Goal: Communication & Community: Answer question/provide support

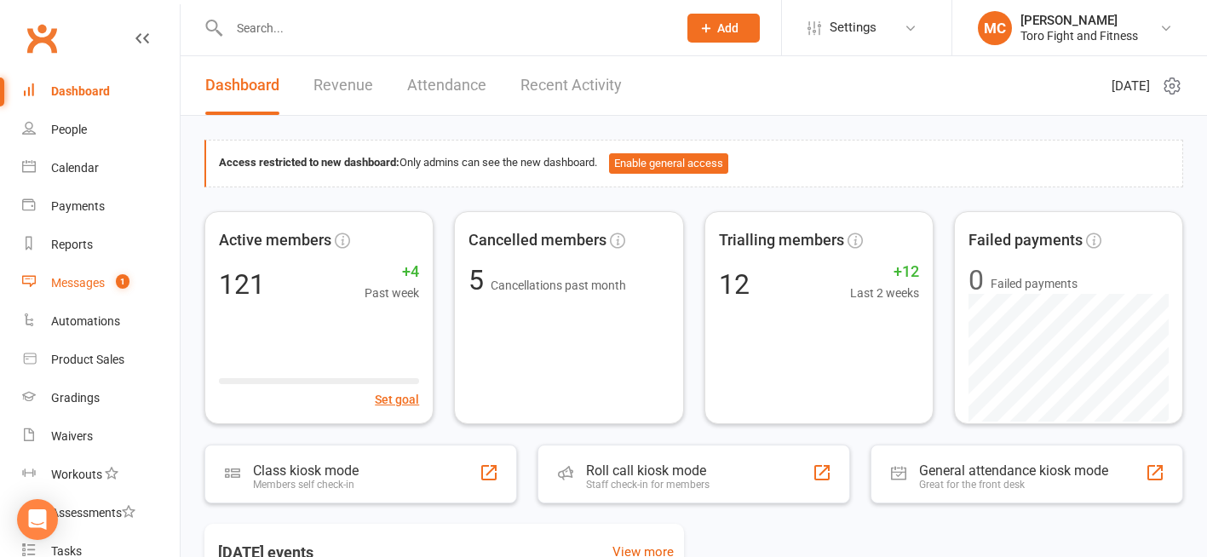
click at [89, 277] on div "Messages" at bounding box center [78, 283] width 54 height 14
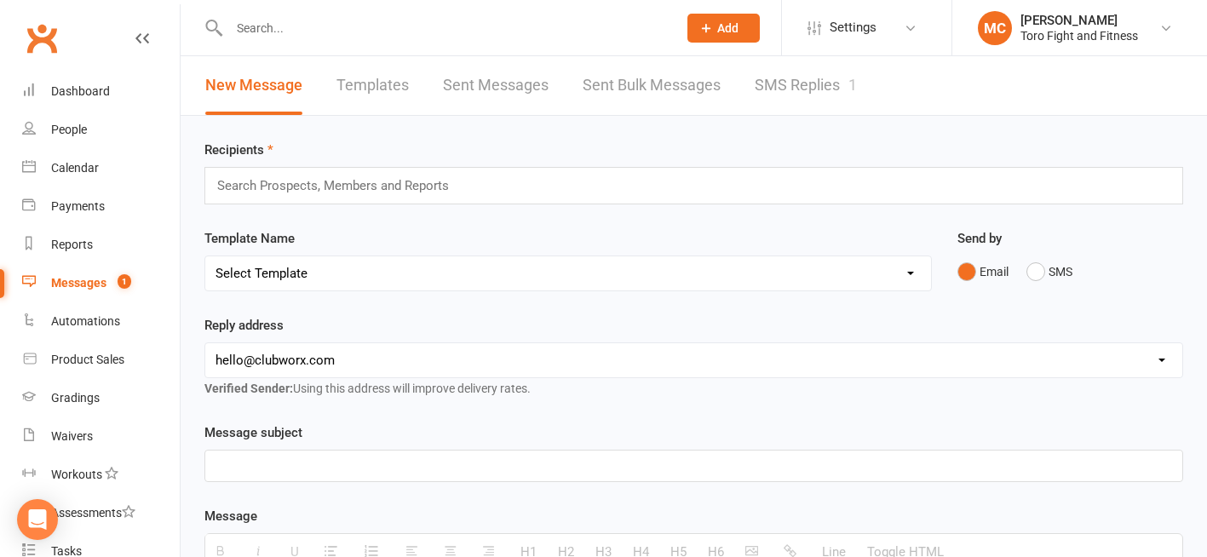
click at [804, 88] on link "SMS Replies 1" at bounding box center [805, 85] width 102 height 59
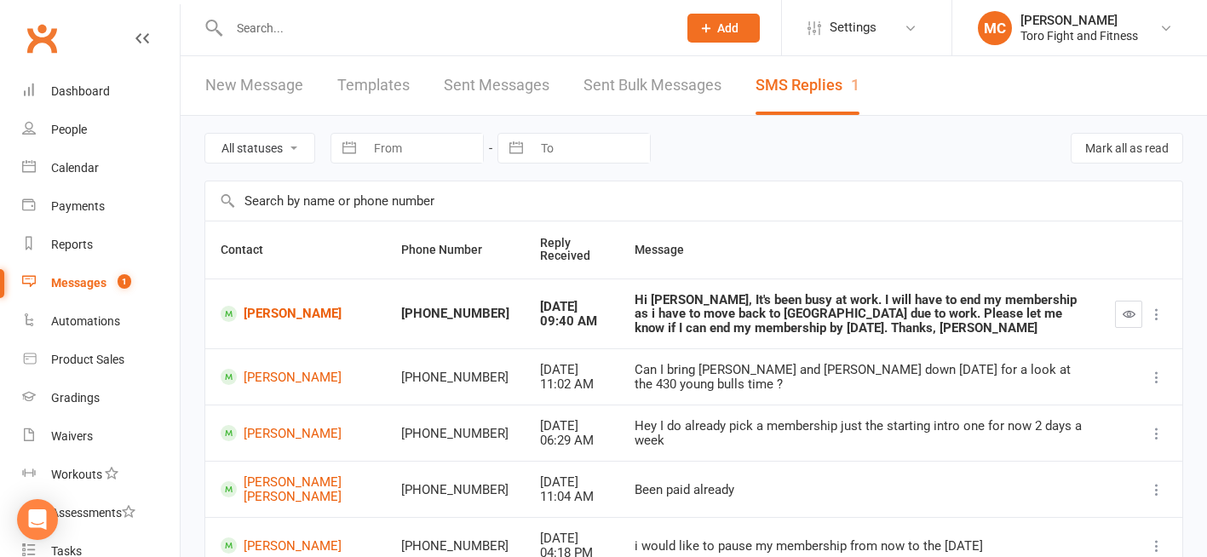
click at [275, 19] on input "text" at bounding box center [444, 28] width 441 height 24
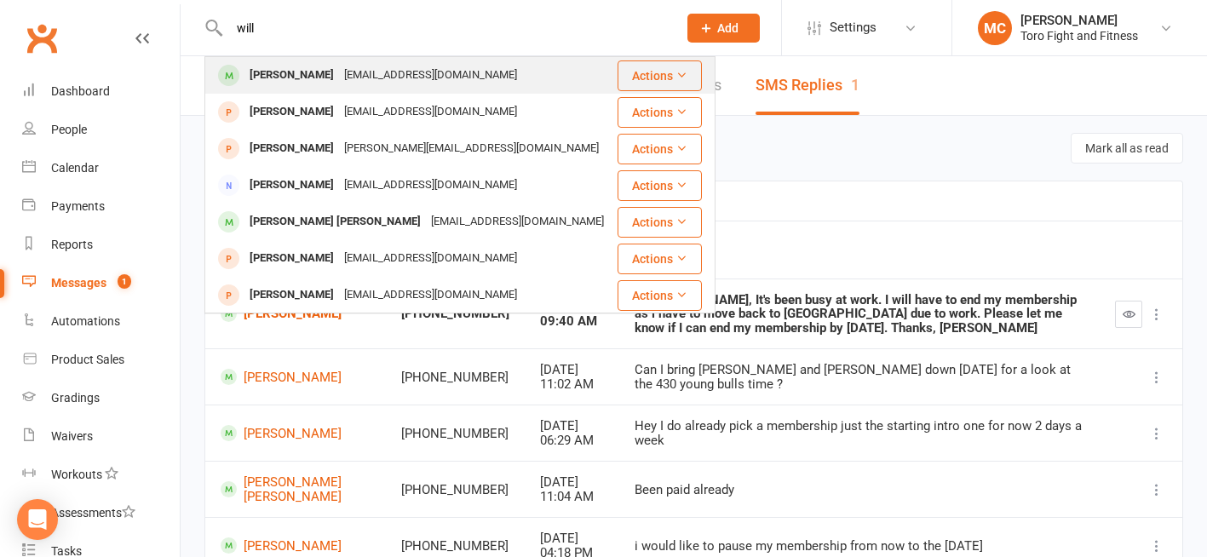
type input "will"
click at [339, 75] on div "[EMAIL_ADDRESS][DOMAIN_NAME]" at bounding box center [430, 75] width 183 height 25
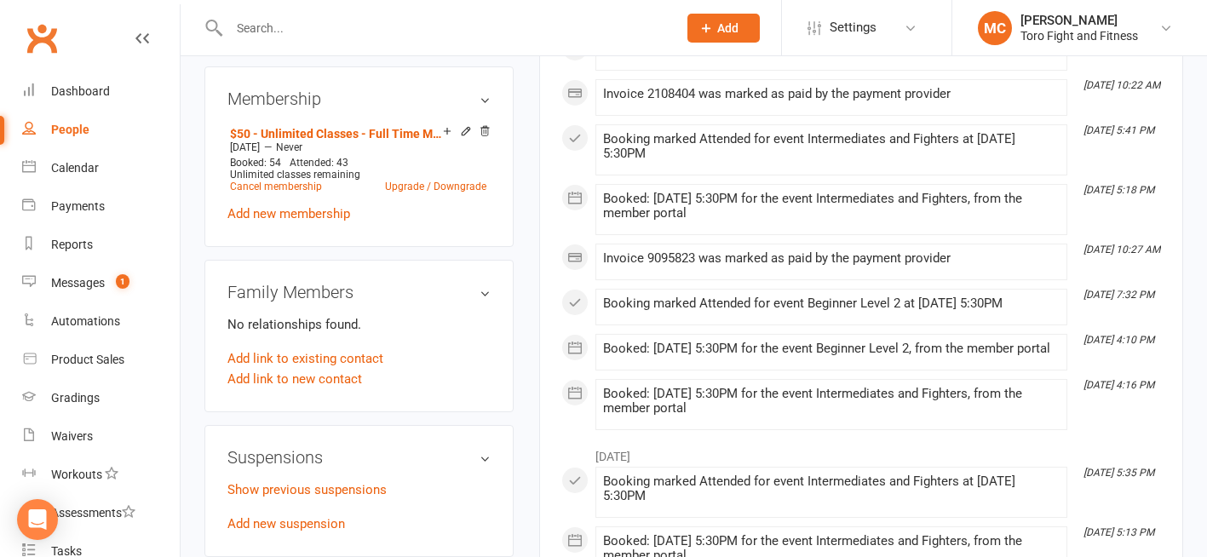
scroll to position [643, 0]
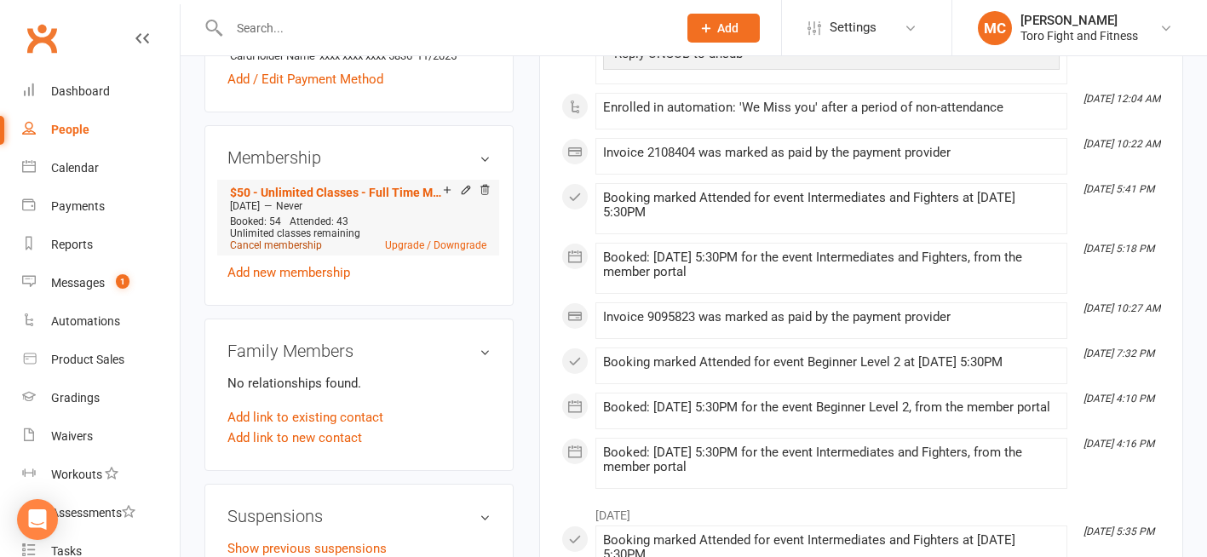
click at [280, 251] on link "Cancel membership" at bounding box center [276, 245] width 92 height 12
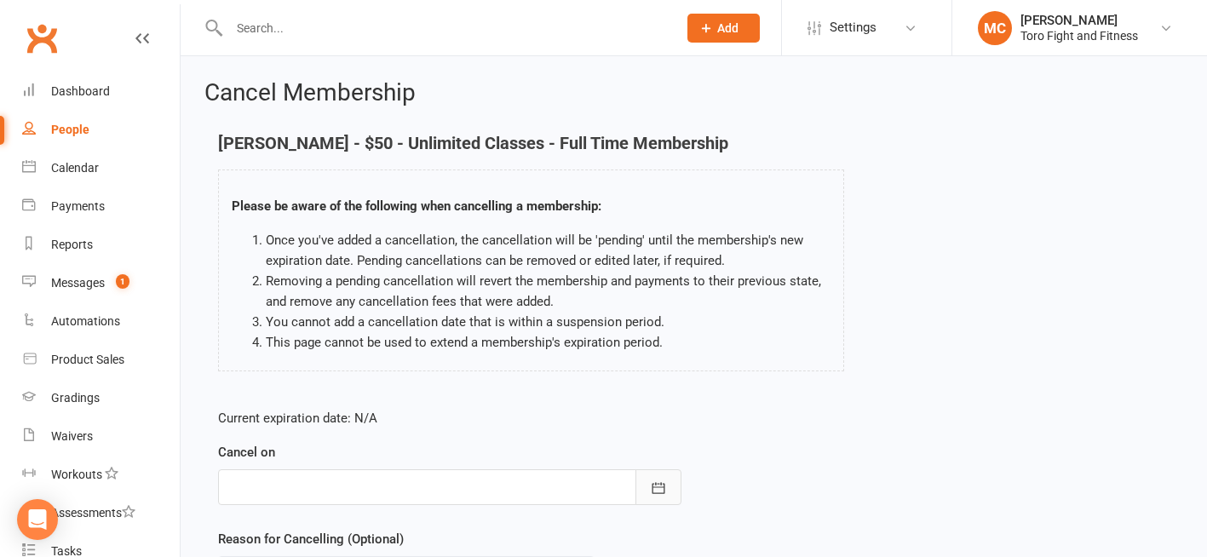
click at [660, 486] on icon "button" at bounding box center [657, 487] width 13 height 11
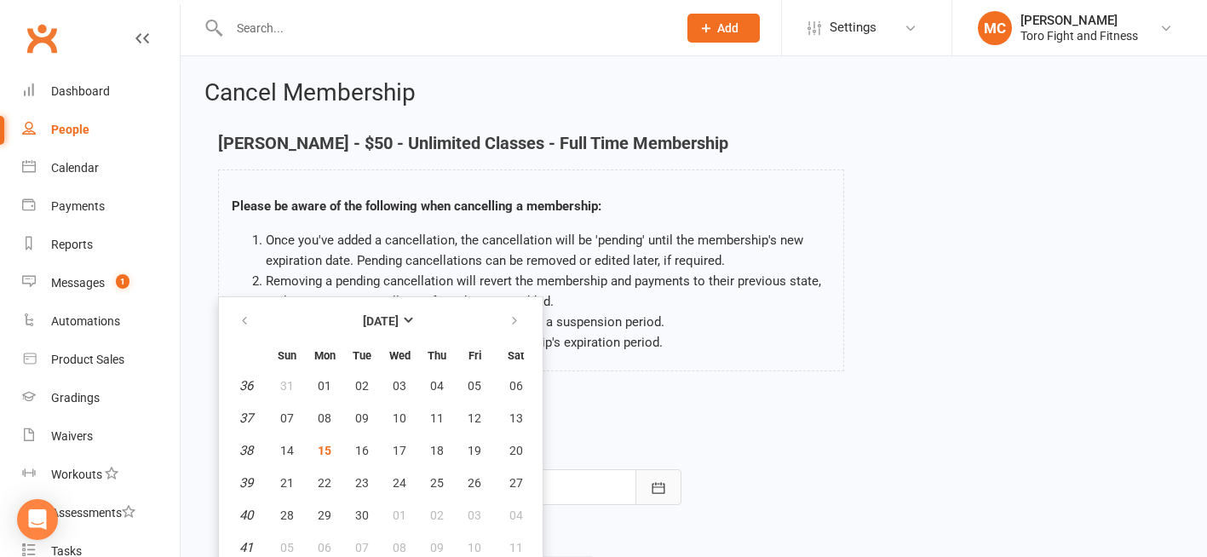
scroll to position [8, 0]
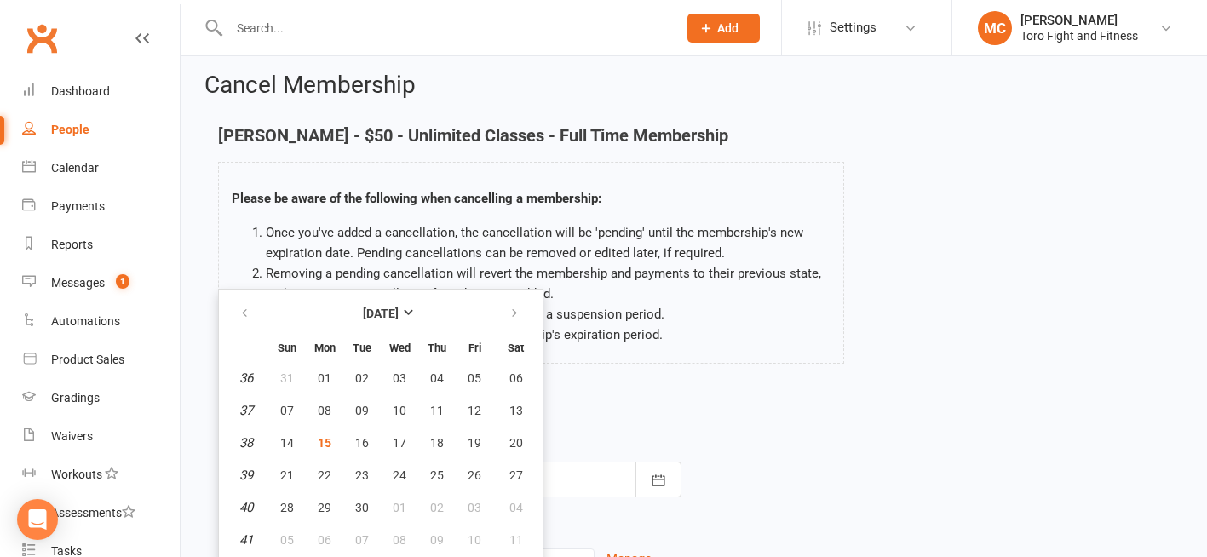
click at [741, 412] on div "Current expiration date: N/A Cancel on [DATE] Sun Mon Tue Wed Thu Fri Sat 36 31…" at bounding box center [693, 500] width 977 height 226
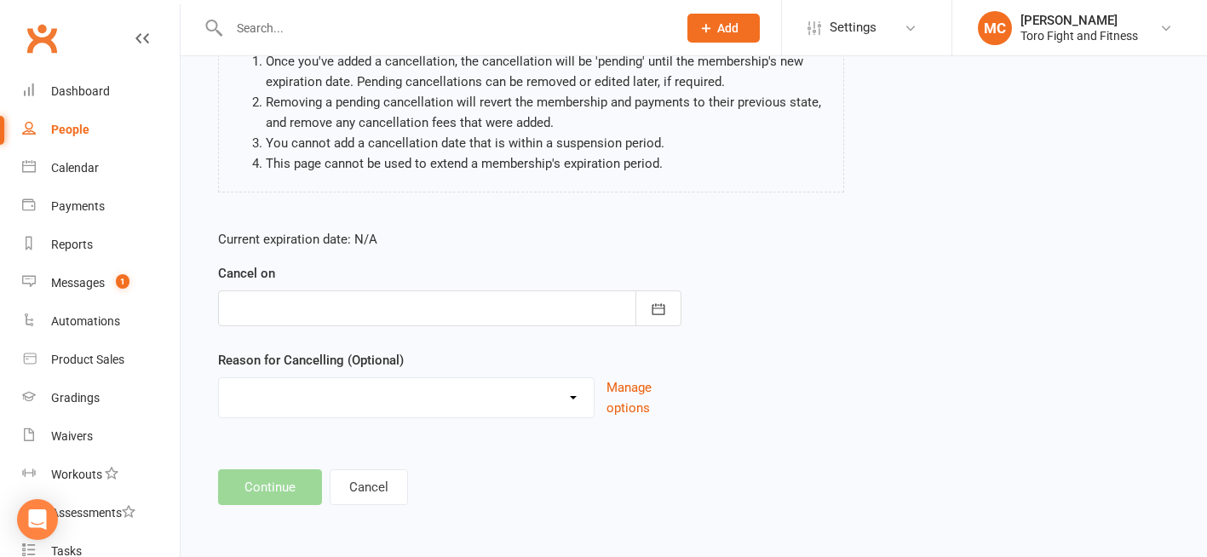
scroll to position [175, 0]
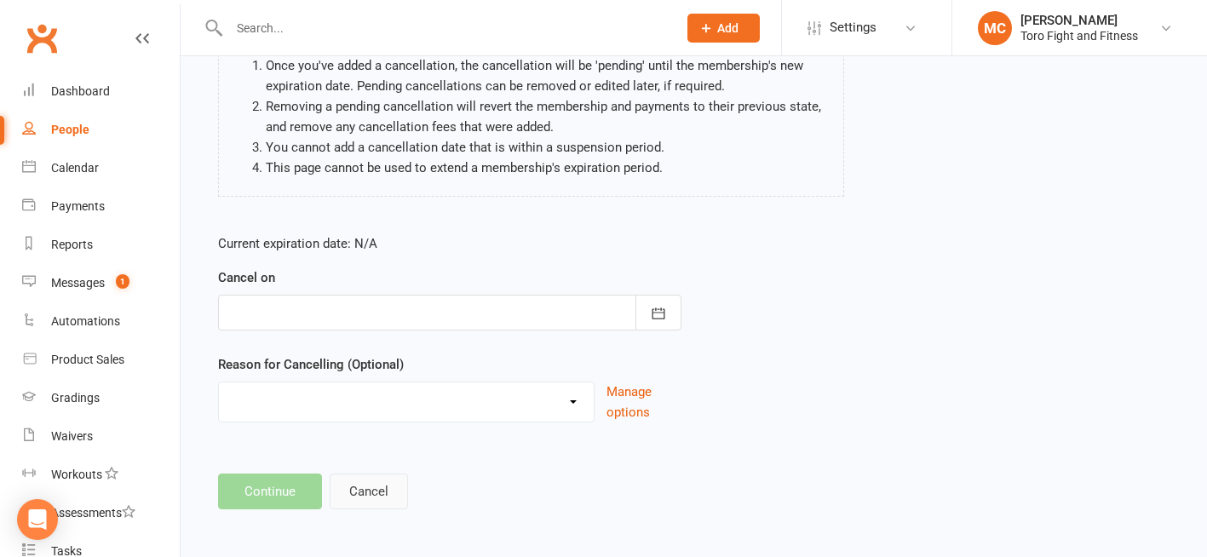
click at [358, 502] on button "Cancel" at bounding box center [369, 491] width 78 height 36
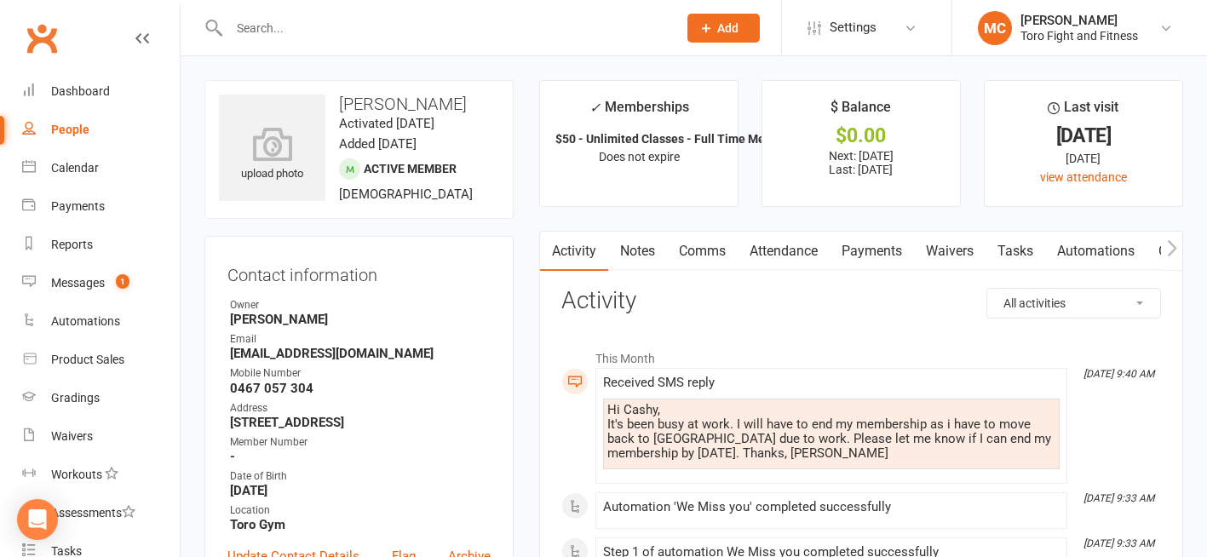
click at [703, 249] on link "Comms" at bounding box center [702, 251] width 71 height 39
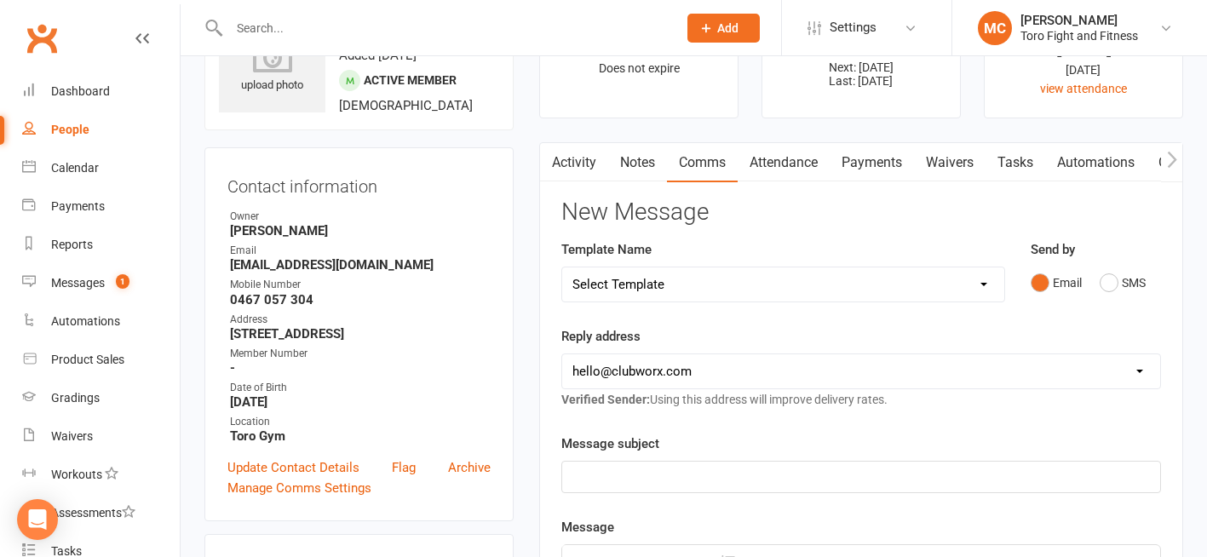
scroll to position [87, 0]
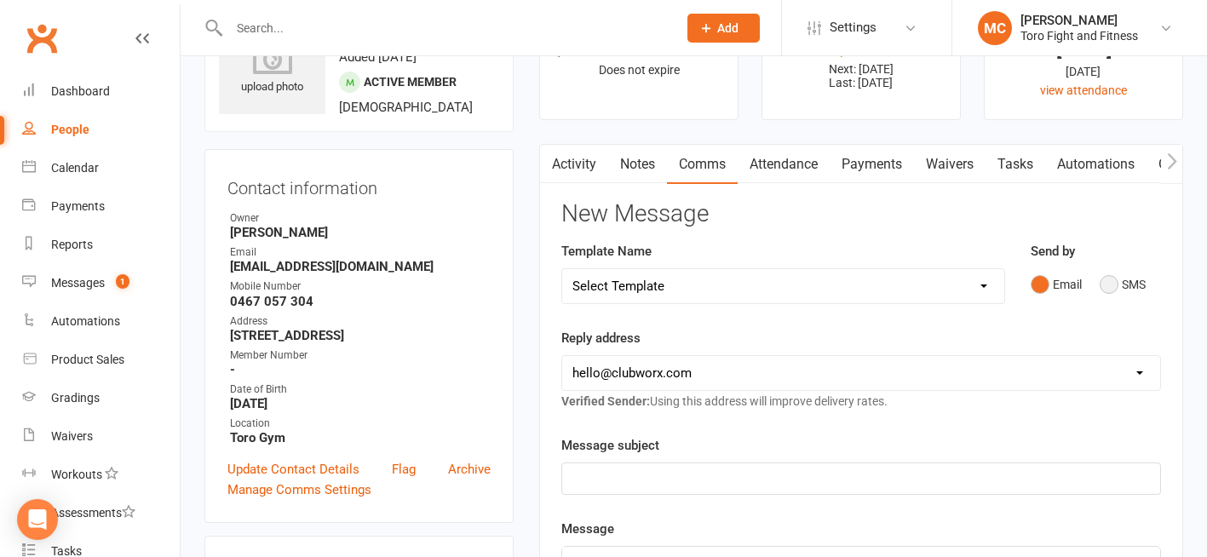
click at [1112, 283] on button "SMS" at bounding box center [1122, 284] width 46 height 32
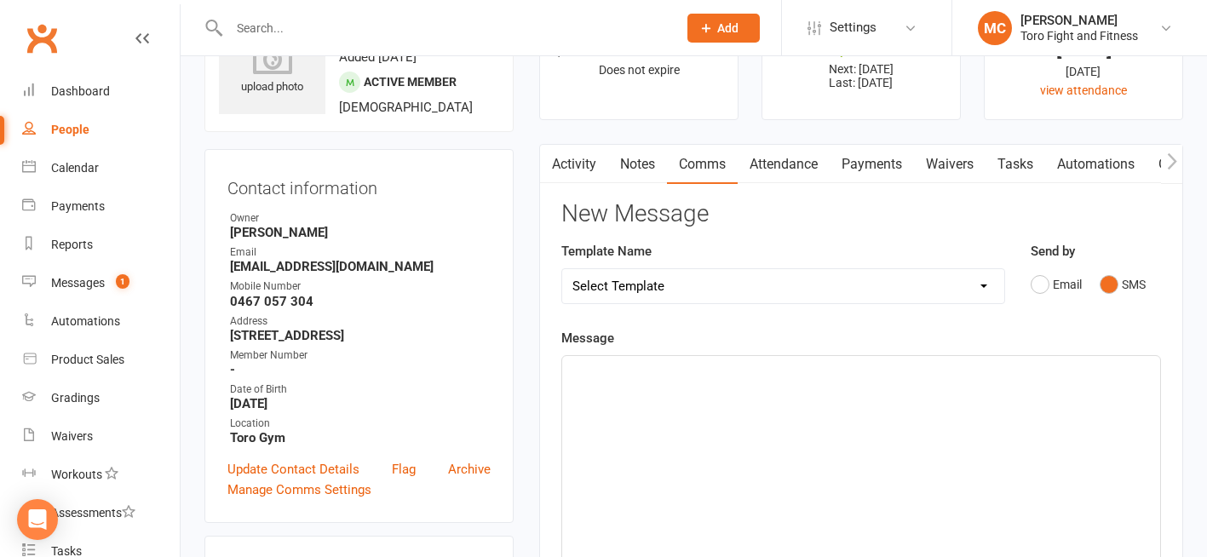
drag, startPoint x: 627, startPoint y: 393, endPoint x: 593, endPoint y: 447, distance: 63.5
click at [593, 447] on div at bounding box center [861, 483] width 598 height 255
click at [817, 385] on p "All cancellations have a 4 week cancelatiopn" at bounding box center [860, 395] width 577 height 20
click at [790, 392] on p "All cancellations have a 4 week cancelation" at bounding box center [860, 395] width 577 height 20
click at [852, 390] on p "All cancellations have a 4 week cancellation" at bounding box center [860, 395] width 577 height 20
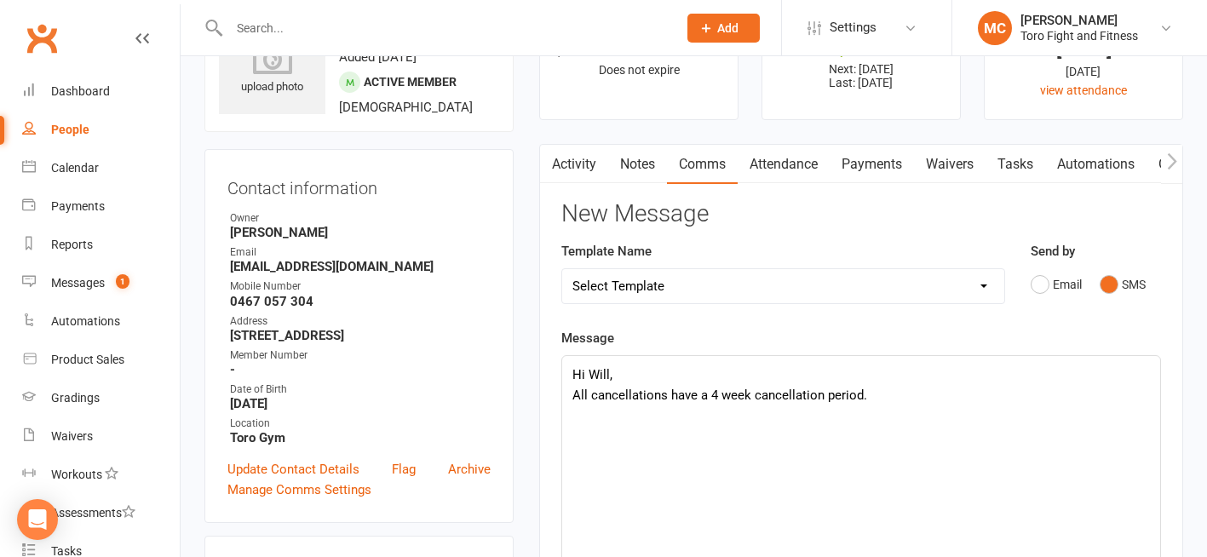
click at [823, 396] on p "All cancellations have a 4 week cancellation period." at bounding box center [860, 395] width 577 height 20
drag, startPoint x: 820, startPoint y: 393, endPoint x: 752, endPoint y: 399, distance: 68.3
click at [752, 399] on p "All cancellations have a 4 week cancellation ." at bounding box center [860, 395] width 577 height 20
click at [869, 399] on p "All cancellations have a 4 week notice in writing." at bounding box center [860, 395] width 577 height 20
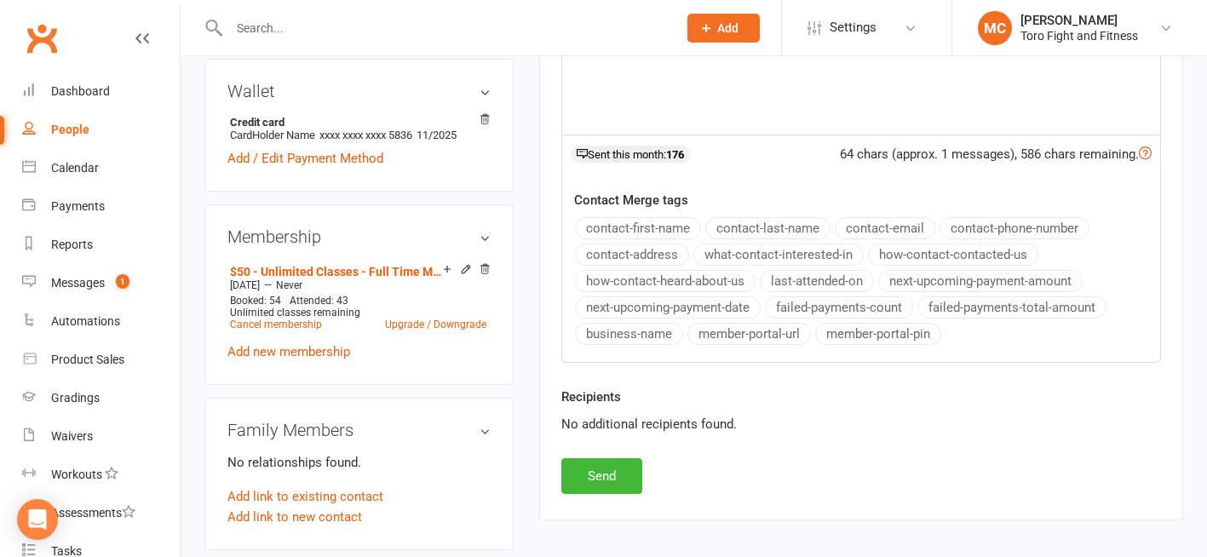
scroll to position [565, 0]
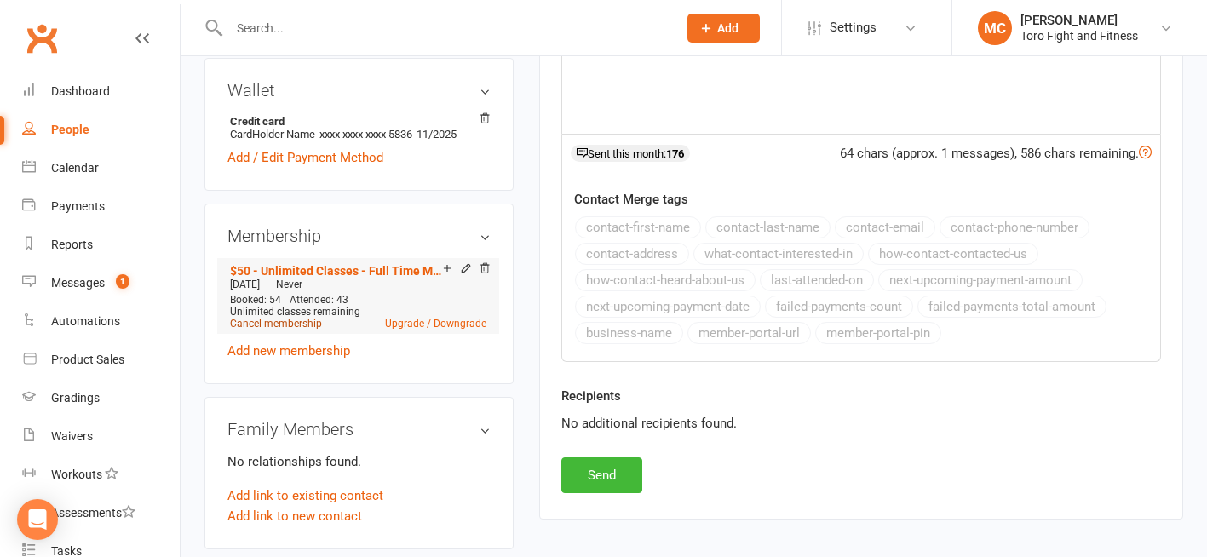
click at [287, 330] on link "Cancel membership" at bounding box center [276, 324] width 92 height 12
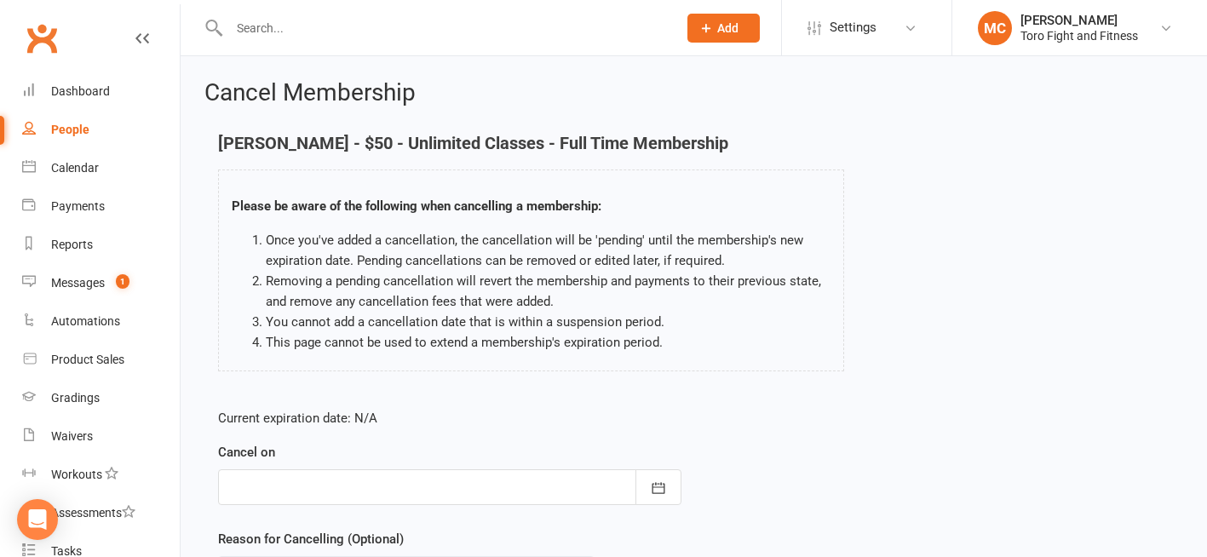
scroll to position [179, 0]
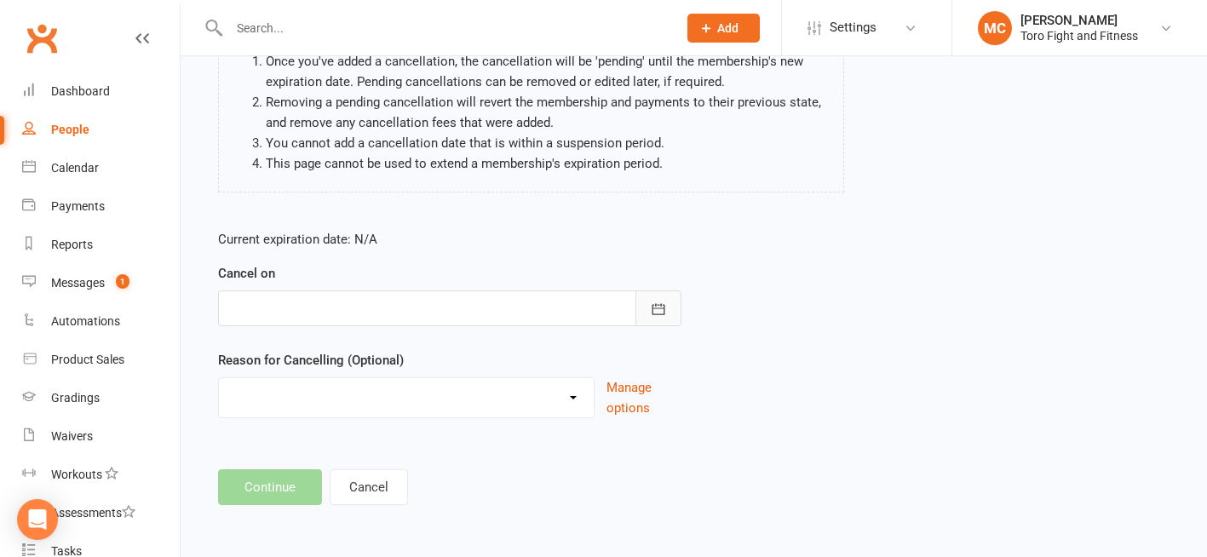
click at [660, 308] on icon "button" at bounding box center [658, 309] width 17 height 17
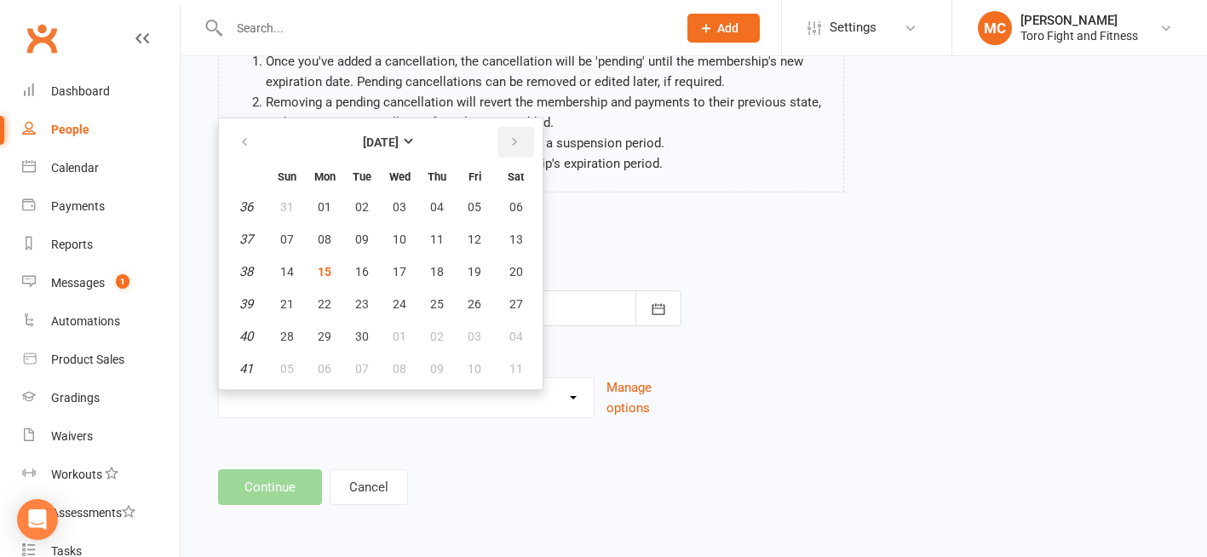
click at [516, 142] on icon "button" at bounding box center [514, 142] width 12 height 14
click at [817, 293] on div "Current expiration date: N/A Cancel on [DATE] Sun Mon Tue Wed Thu Fri Sat 40 28…" at bounding box center [693, 329] width 977 height 226
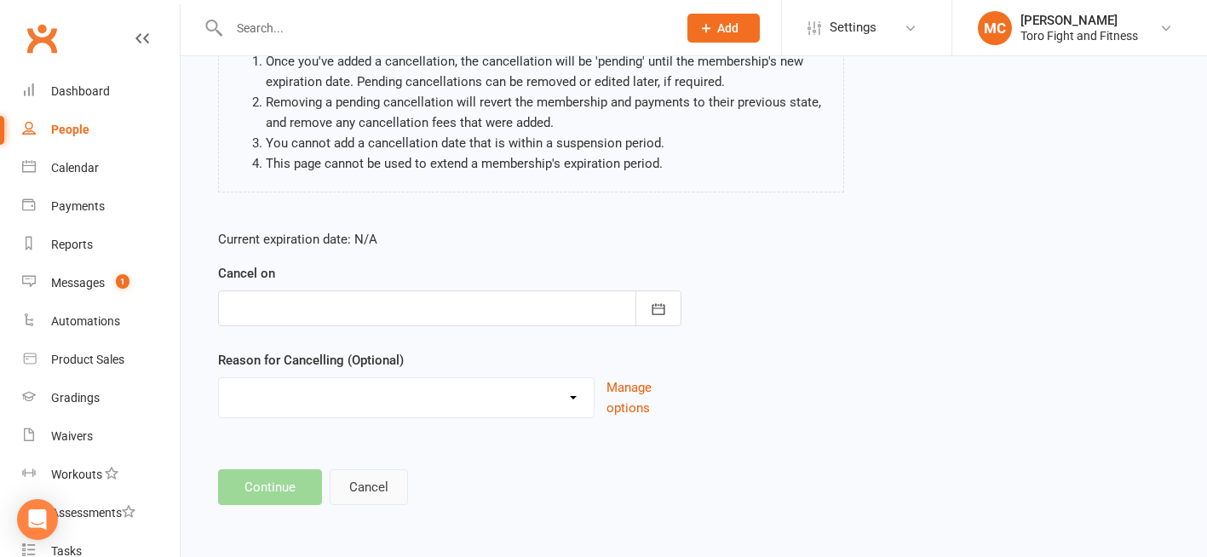
click at [369, 498] on button "Cancel" at bounding box center [369, 487] width 78 height 36
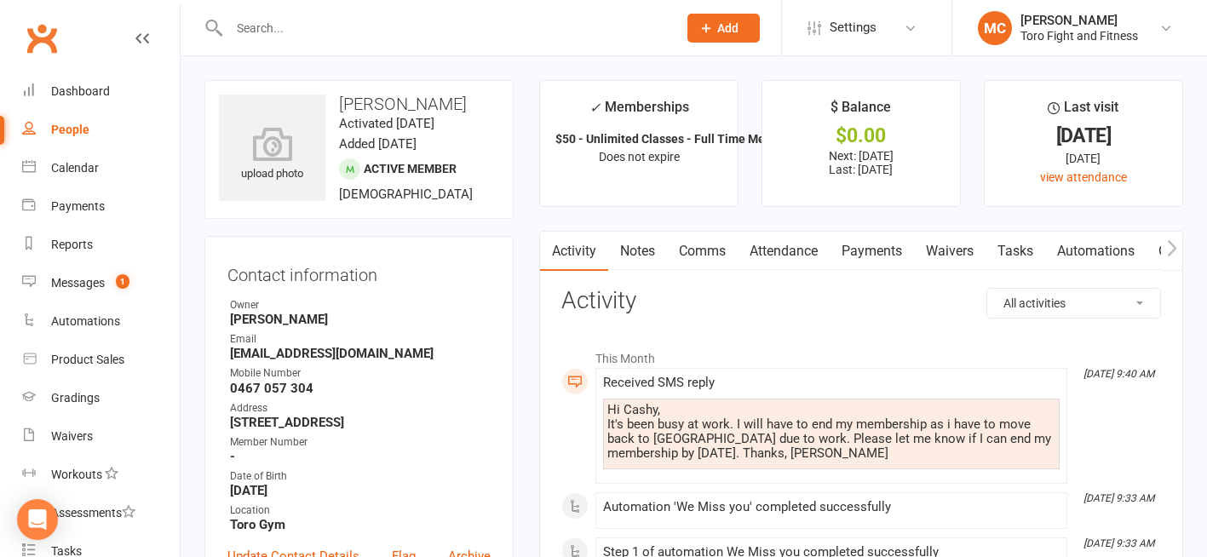
click at [701, 255] on link "Comms" at bounding box center [702, 251] width 71 height 39
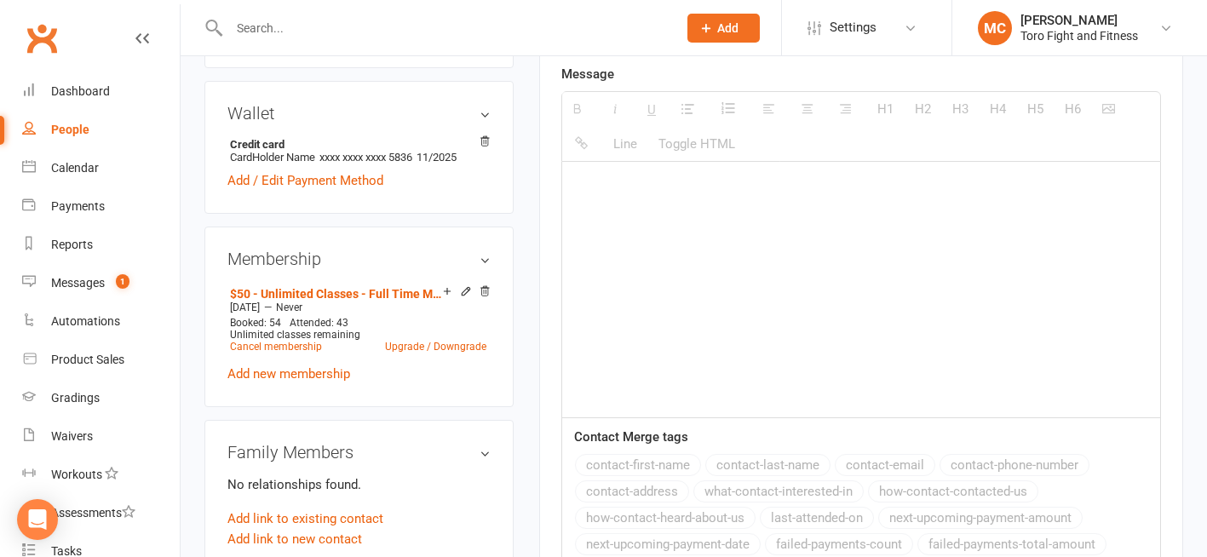
click at [701, 255] on div at bounding box center [861, 289] width 598 height 255
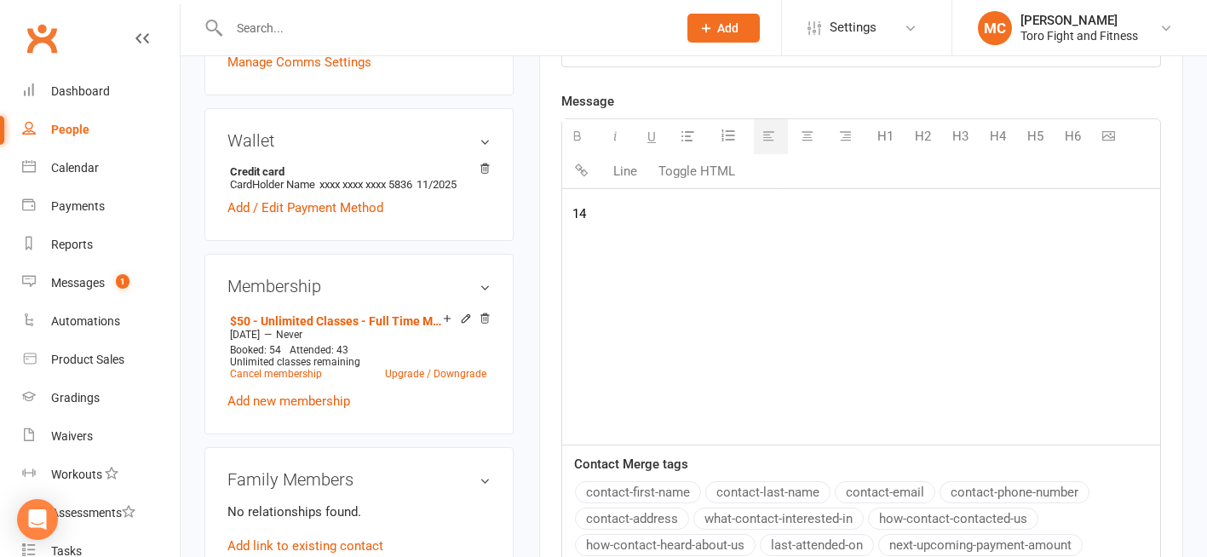
scroll to position [501, 0]
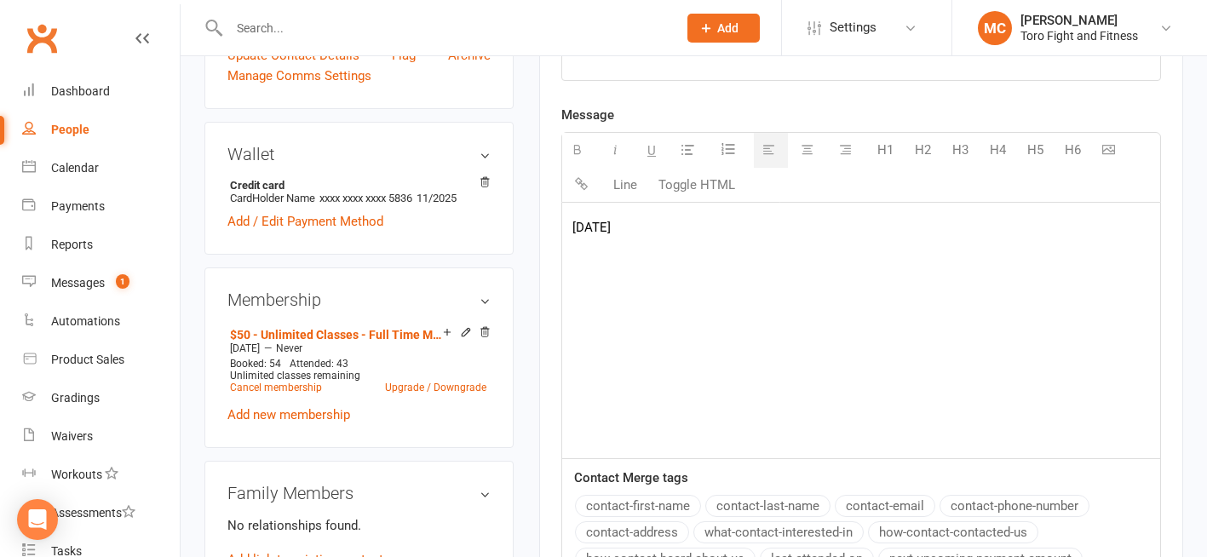
click at [573, 229] on p "[DATE]" at bounding box center [860, 227] width 577 height 20
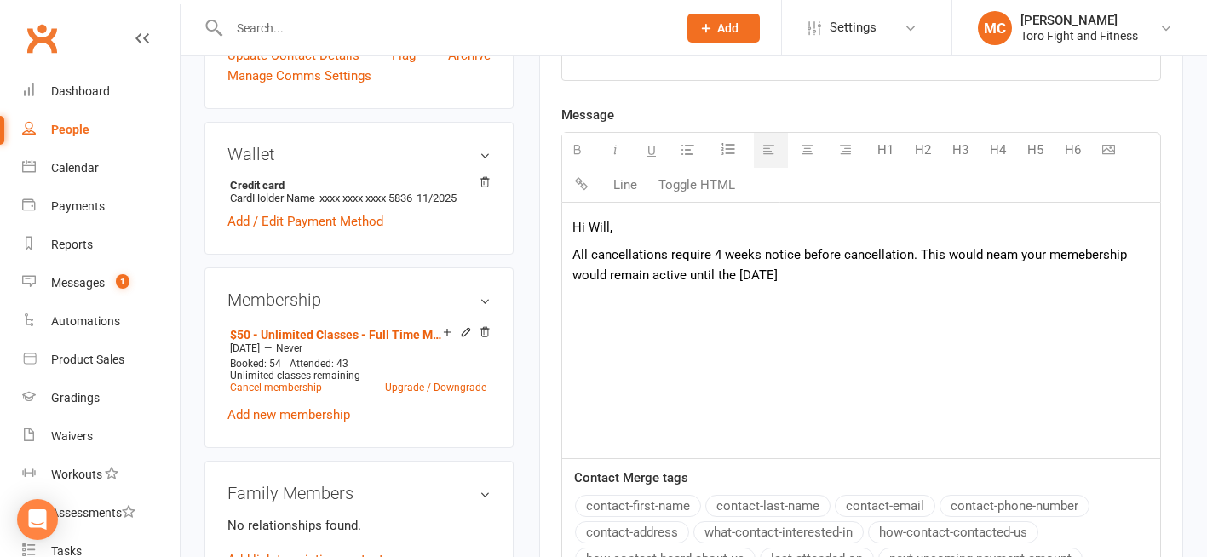
click at [837, 272] on p "All cancellations require 4 weeks notice before cancellation. This would neam y…" at bounding box center [860, 264] width 577 height 41
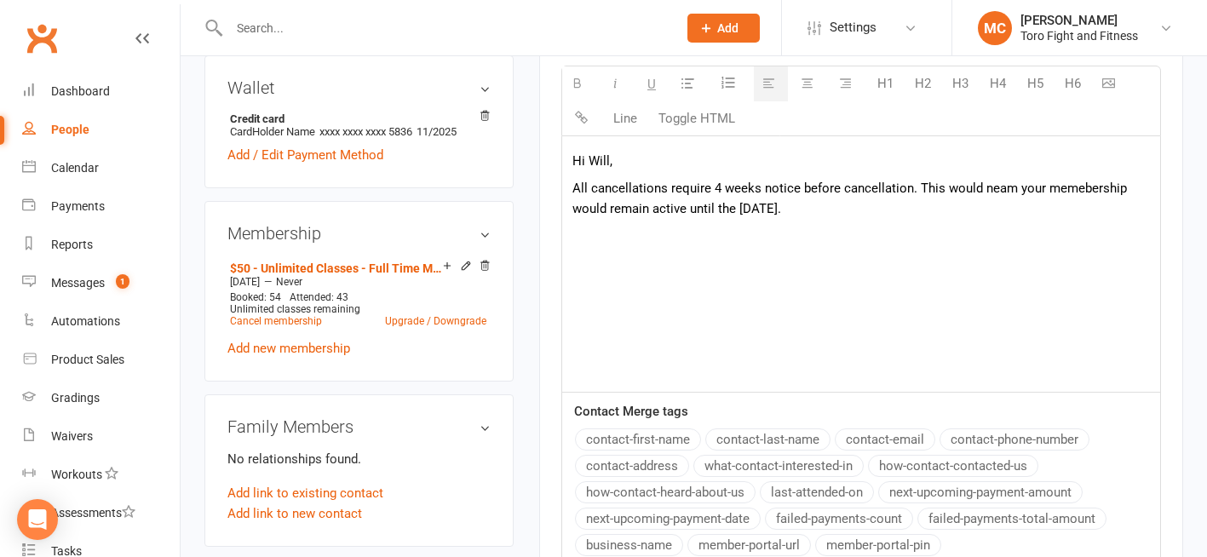
scroll to position [565, 0]
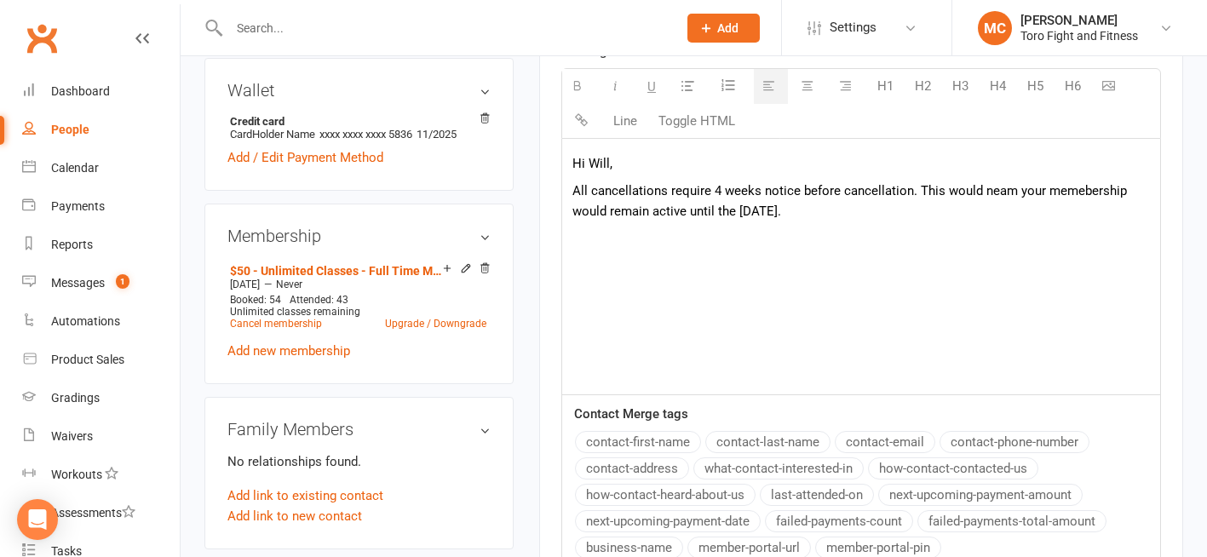
click at [645, 175] on div "Hi Will, All cancellations require 4 weeks notice before cancellation. This wou…" at bounding box center [861, 266] width 598 height 255
click at [630, 167] on p "Hi Will," at bounding box center [860, 163] width 577 height 20
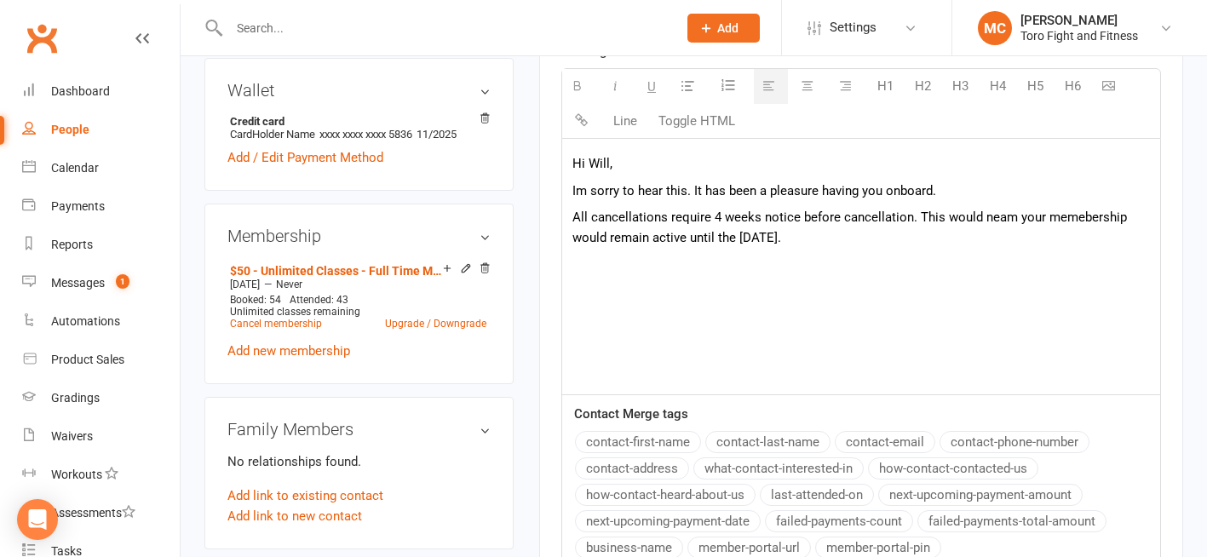
click at [647, 265] on div "Hi [PERSON_NAME], Im sorry to hear this. It has been a pleasure having you onbo…" at bounding box center [861, 266] width 598 height 255
click at [847, 233] on p "All cancellations require 4 weeks notice before cancellation. This would neam y…" at bounding box center [860, 227] width 577 height 41
click at [987, 219] on span "All cancellations require 4 weeks notice before cancellation. This would neam y…" at bounding box center [849, 227] width 554 height 36
click at [853, 239] on p "All cancellations require 4 weeks notice before cancellation. This would mean y…" at bounding box center [860, 227] width 577 height 41
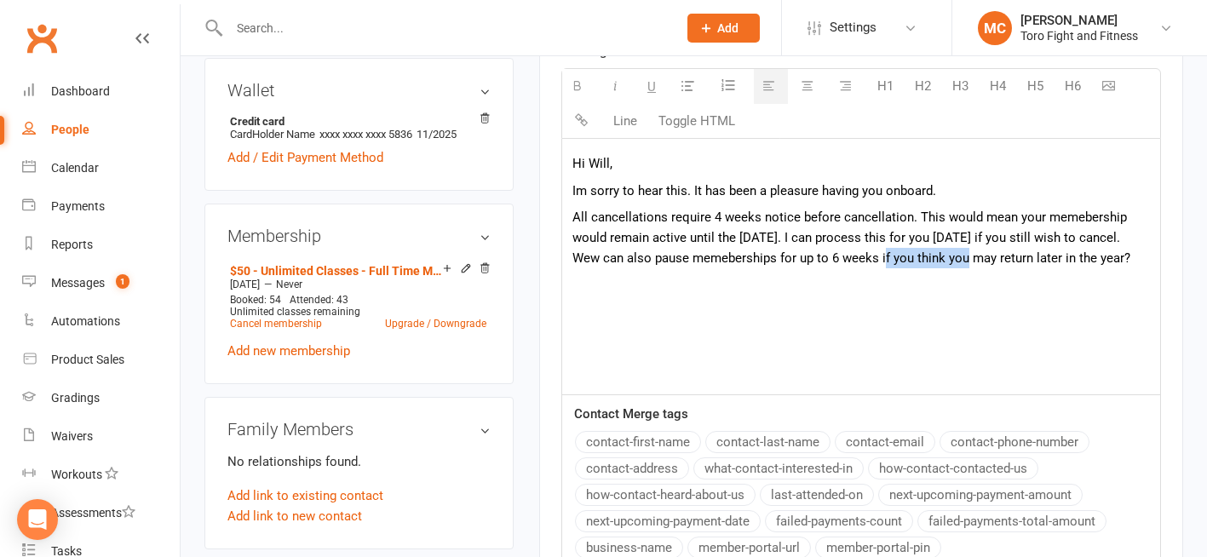
drag, startPoint x: 962, startPoint y: 252, endPoint x: 869, endPoint y: 260, distance: 93.1
click at [869, 260] on span "All cancellations require 4 weeks notice before cancellation. This would mean y…" at bounding box center [851, 237] width 558 height 56
click at [837, 294] on div "Hi [PERSON_NAME], Im sorry to hear this. It has been a pleasure having you onbo…" at bounding box center [861, 266] width 598 height 255
click at [622, 268] on p "All cancellations require 4 weeks notice before cancellation. This would mean y…" at bounding box center [860, 237] width 577 height 61
click at [622, 280] on span "All cancellations require 4 weeks notice before cancellation. This would mean y…" at bounding box center [851, 247] width 558 height 77
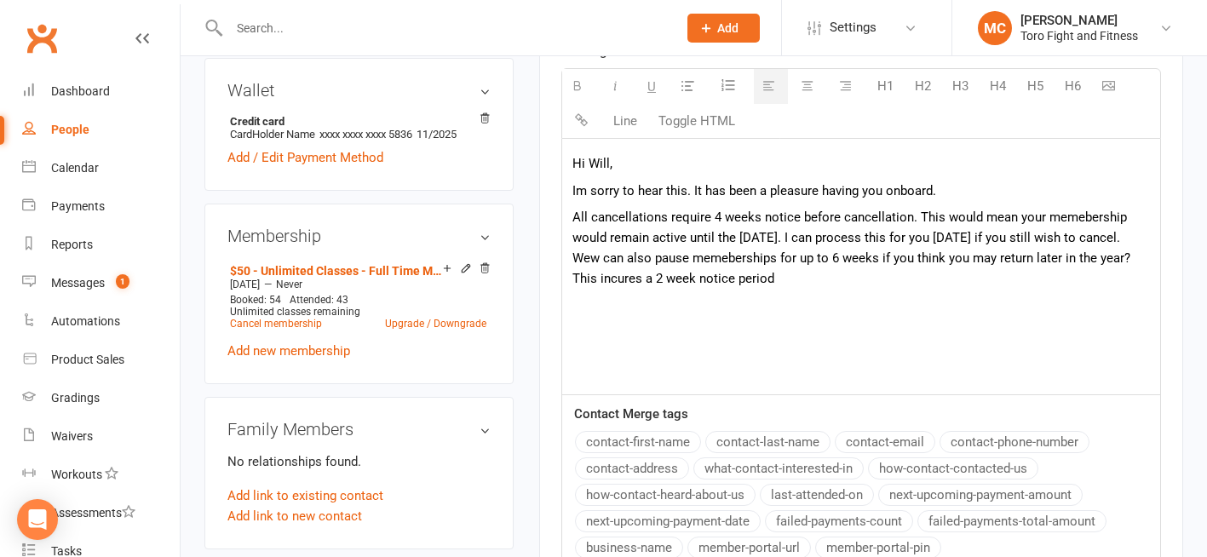
click at [823, 276] on p "All cancellations require 4 weeks notice before cancellation. This would mean y…" at bounding box center [860, 248] width 577 height 82
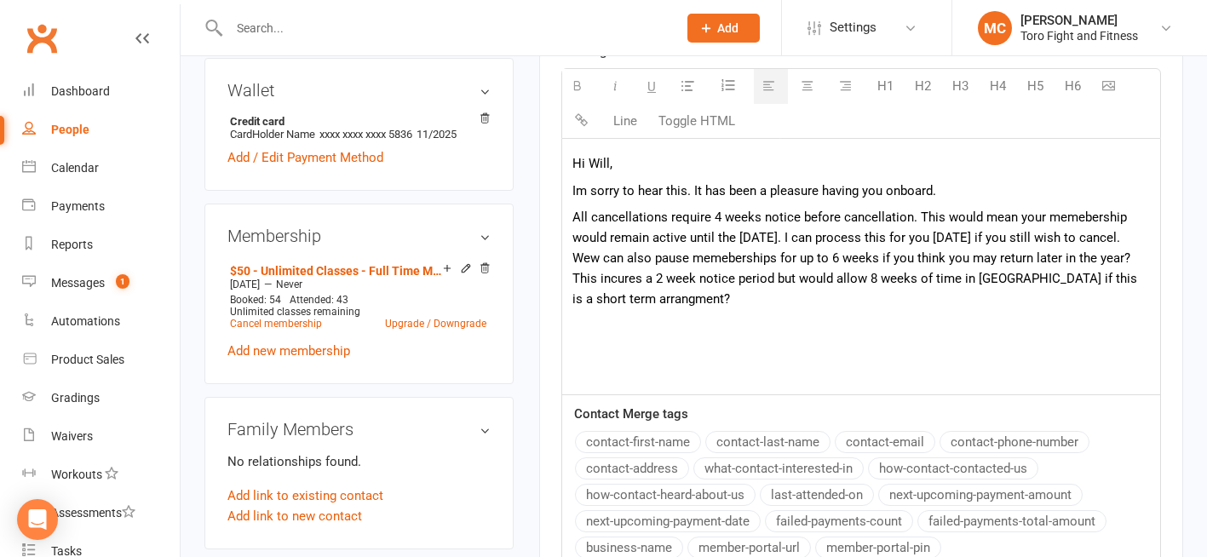
click at [639, 303] on span "All cancellations require 4 weeks notice before cancellation. This would mean y…" at bounding box center [854, 257] width 565 height 97
click at [721, 297] on p "All cancellations require 4 weeks notice before cancellation. This would mean y…" at bounding box center [860, 258] width 577 height 102
click at [601, 300] on span "All cancellations require 4 weeks notice before cancellation. This would mean y…" at bounding box center [854, 257] width 565 height 97
click at [811, 307] on p "All cancellations require 4 weeks notice before cancellation. This would mean y…" at bounding box center [860, 258] width 577 height 102
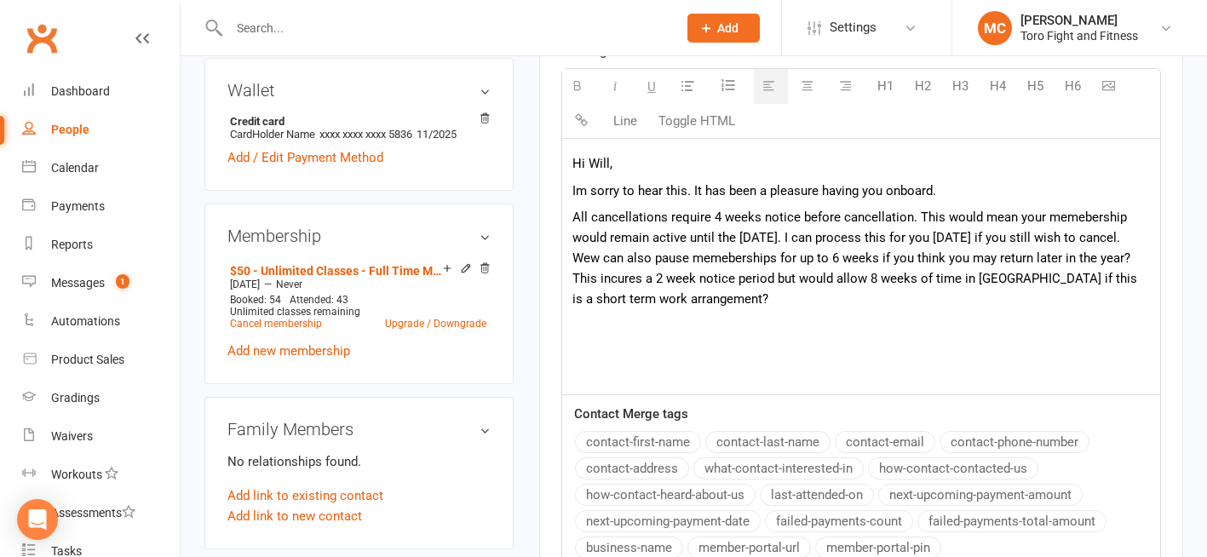
click at [668, 321] on p at bounding box center [860, 326] width 577 height 20
click at [574, 298] on span "All cancellations require 4 weeks notice before cancellation. This would mean y…" at bounding box center [854, 257] width 565 height 97
click at [687, 278] on span "All cancellations require 4 weeks notice before cancellation. This would mean y…" at bounding box center [854, 257] width 565 height 97
click at [805, 278] on span "All cancellations require 4 weeks notice before cancellation. This would mean y…" at bounding box center [855, 257] width 567 height 97
click at [1052, 275] on span "All cancellations require 4 weeks notice before cancellation. This would mean y…" at bounding box center [857, 257] width 570 height 97
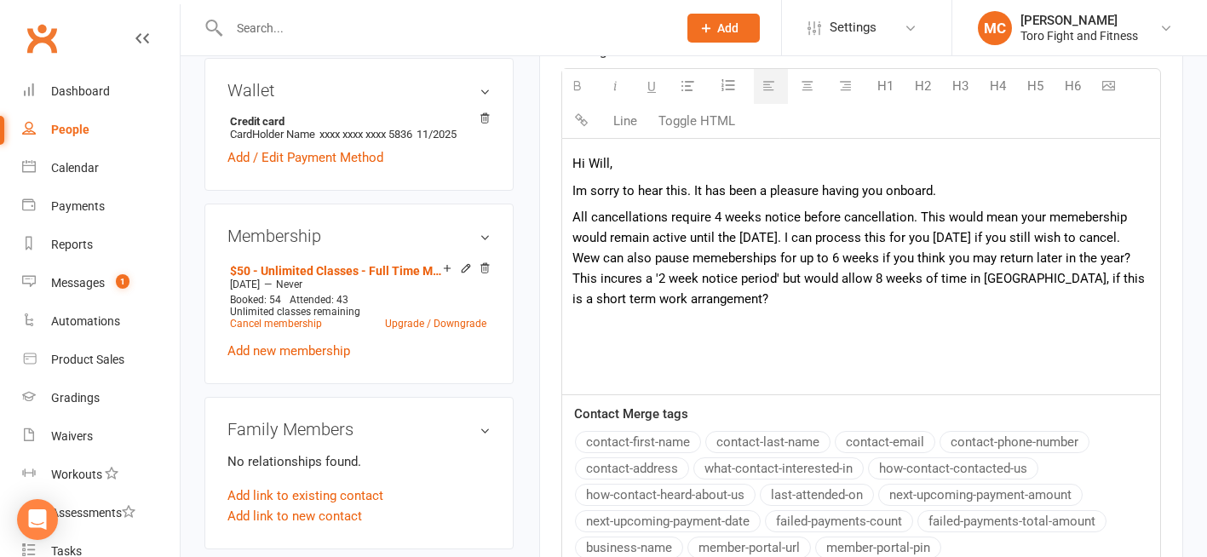
click at [1086, 280] on span "All cancellations require 4 weeks notice before cancellation. This would mean y…" at bounding box center [858, 257] width 572 height 97
click at [578, 218] on span "All cancellations require 4 weeks notice before cancellation. This would mean y…" at bounding box center [858, 257] width 572 height 97
click at [923, 219] on span "So all cancellations require 4 weeks notice before cancellation. This would mea…" at bounding box center [858, 257] width 572 height 97
drag, startPoint x: 856, startPoint y: 216, endPoint x: 818, endPoint y: 220, distance: 37.6
click at [818, 220] on span "So all cancellations require 4 weeks notice before cancellation. This would mea…" at bounding box center [858, 257] width 572 height 97
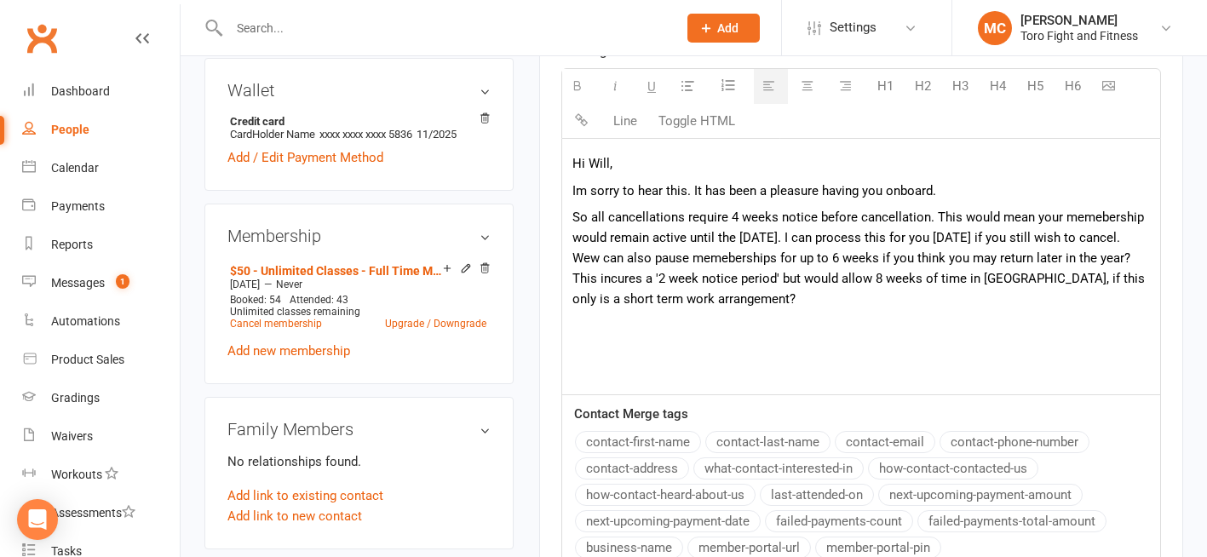
click at [1027, 191] on p "Im sorry to hear this. It has been a pleasure having you onboard." at bounding box center [860, 191] width 577 height 20
click at [642, 258] on span "So all cancellations require 4 weeks notice before cancellation. This would mea…" at bounding box center [858, 257] width 572 height 97
click at [723, 254] on span "So all cancellations require 4 weeks notice before cancellation. This would mea…" at bounding box center [857, 257] width 571 height 97
click at [1012, 259] on span "So all cancellations require 4 weeks notice before cancellation. This would mea…" at bounding box center [857, 257] width 571 height 97
click at [855, 307] on p "So all cancellations require 4 weeks notice before cancellation. This would mea…" at bounding box center [860, 258] width 577 height 102
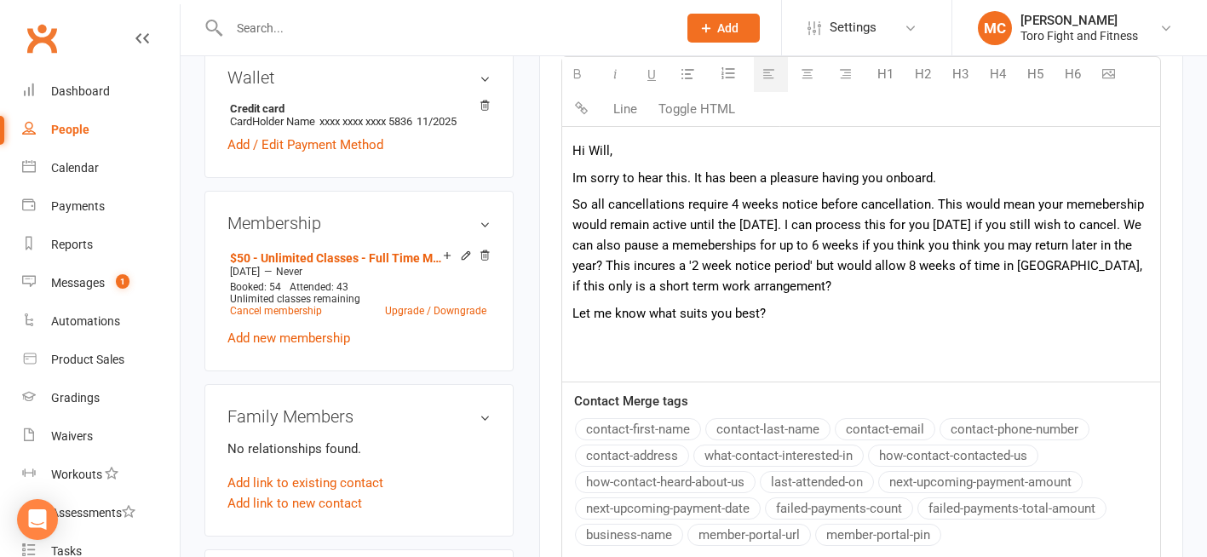
scroll to position [580, 0]
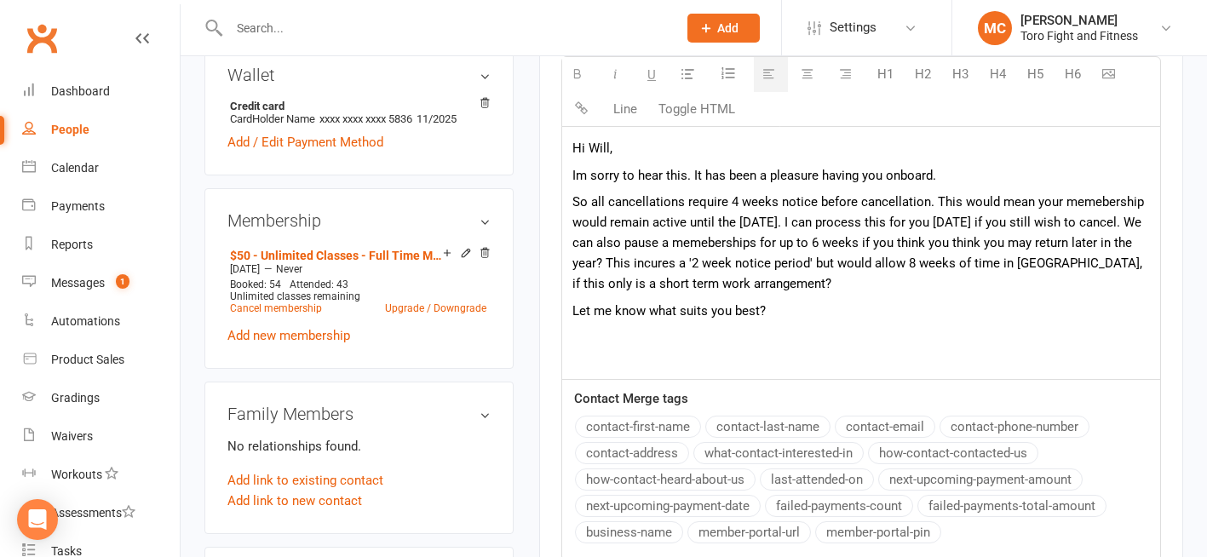
click at [617, 339] on p at bounding box center [860, 337] width 577 height 20
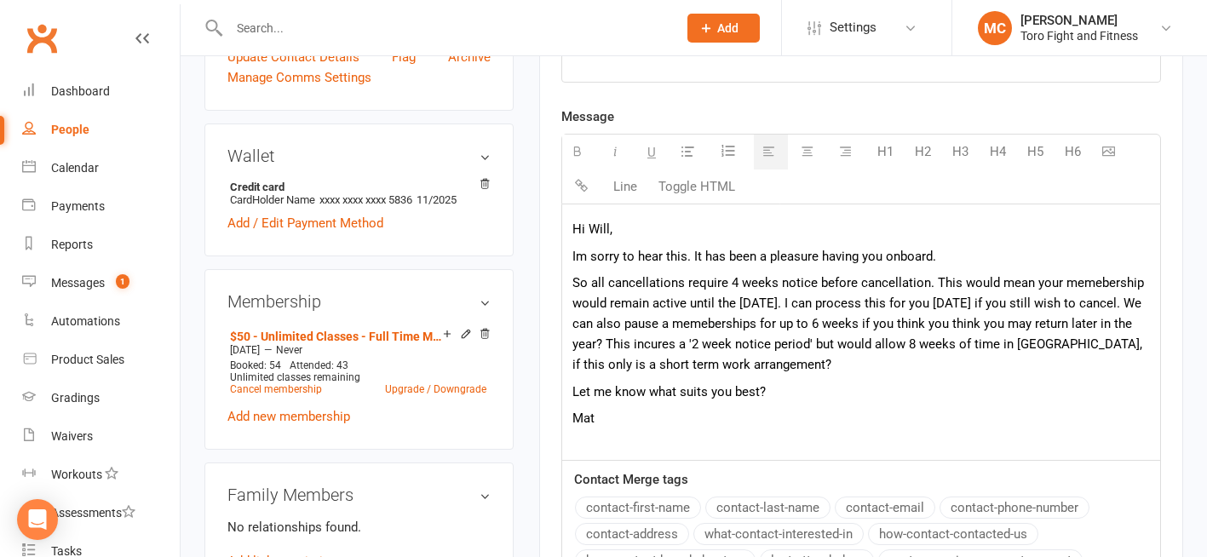
scroll to position [501, 0]
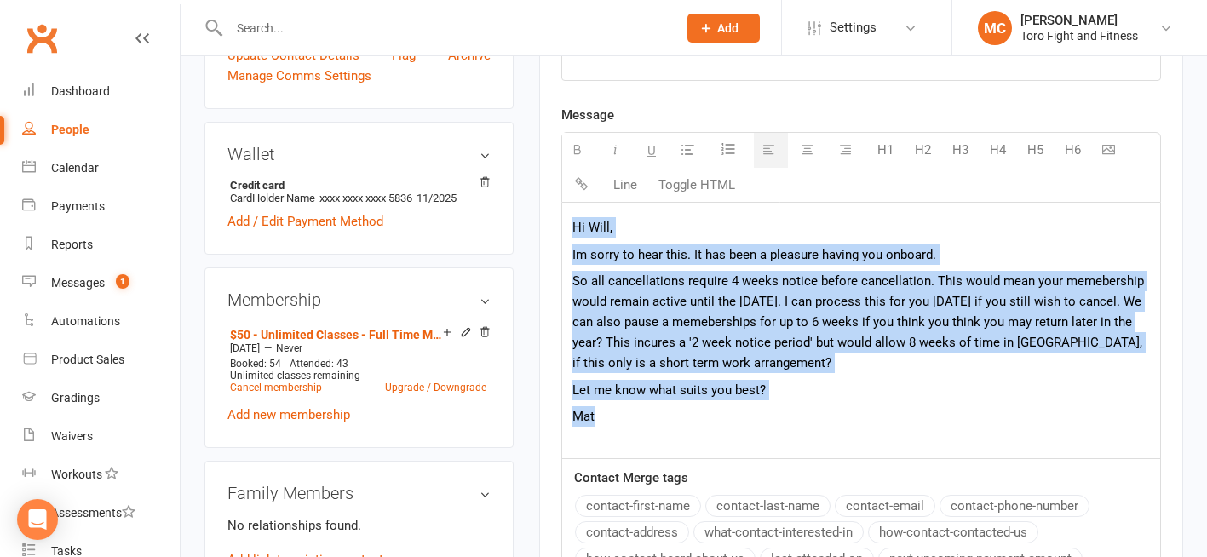
drag, startPoint x: 615, startPoint y: 422, endPoint x: 566, endPoint y: 227, distance: 200.9
click at [566, 227] on div "Hi [PERSON_NAME], Im sorry to hear this. It has been a pleasure having you onbo…" at bounding box center [861, 330] width 598 height 255
copy div "Hi [PERSON_NAME], Im sorry to hear this. It has been a pleasure having you onbo…"
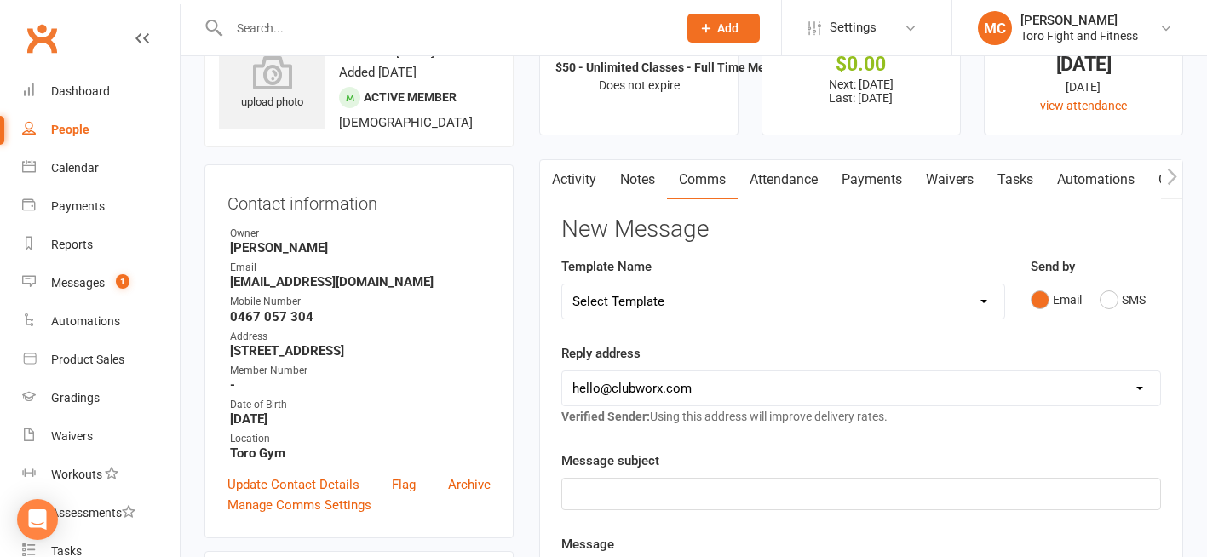
scroll to position [24, 0]
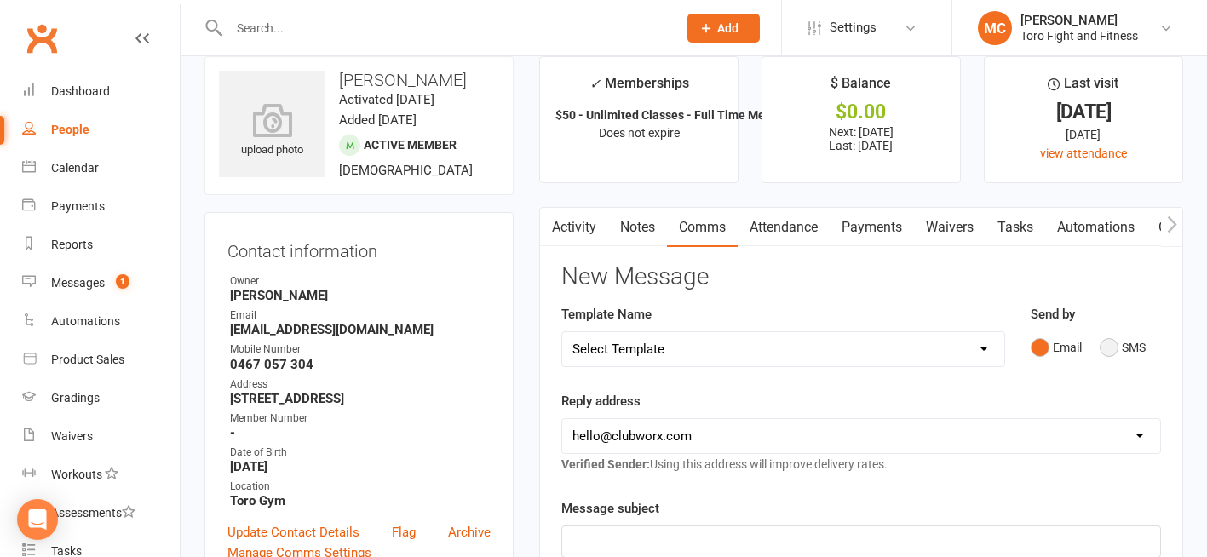
click at [1115, 347] on button "SMS" at bounding box center [1122, 347] width 46 height 32
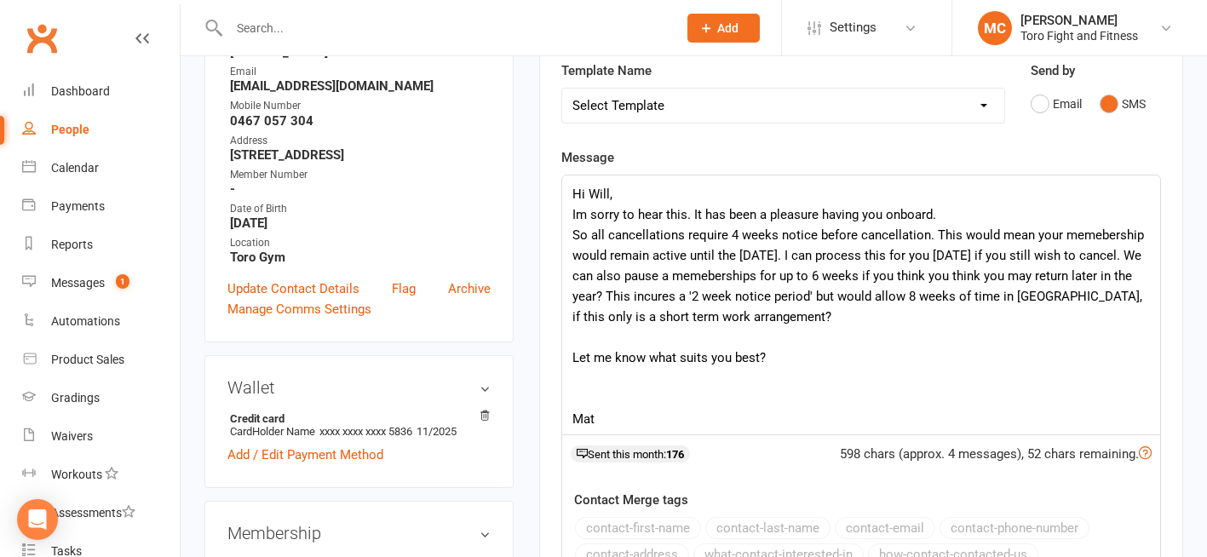
scroll to position [266, 0]
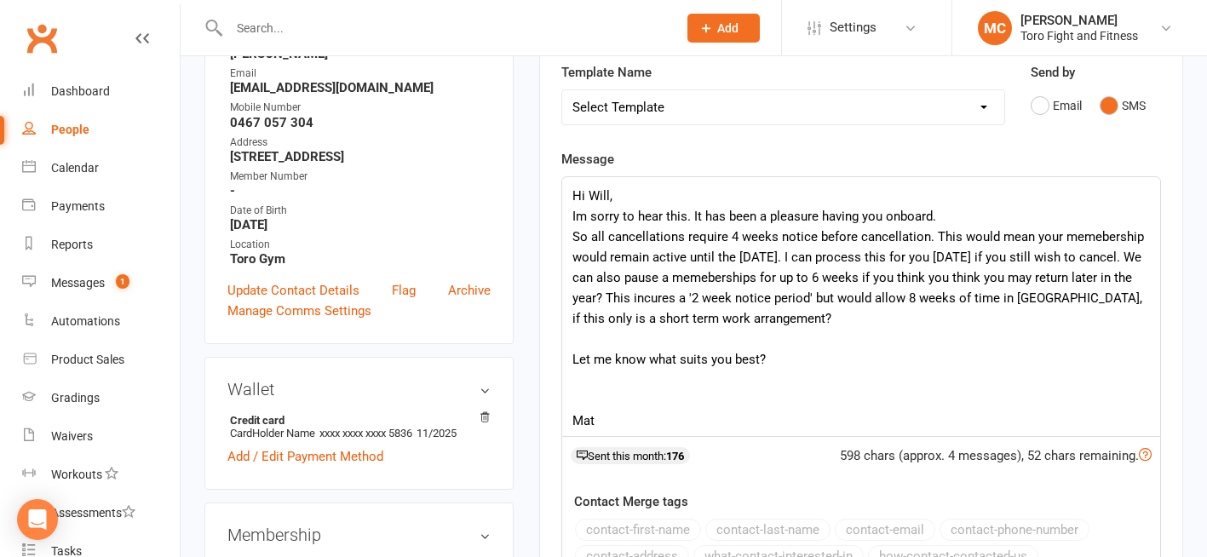
click at [633, 403] on div "Hi [PERSON_NAME], Im sorry to hear this. It has been a pleasure having you onbo…" at bounding box center [861, 306] width 598 height 259
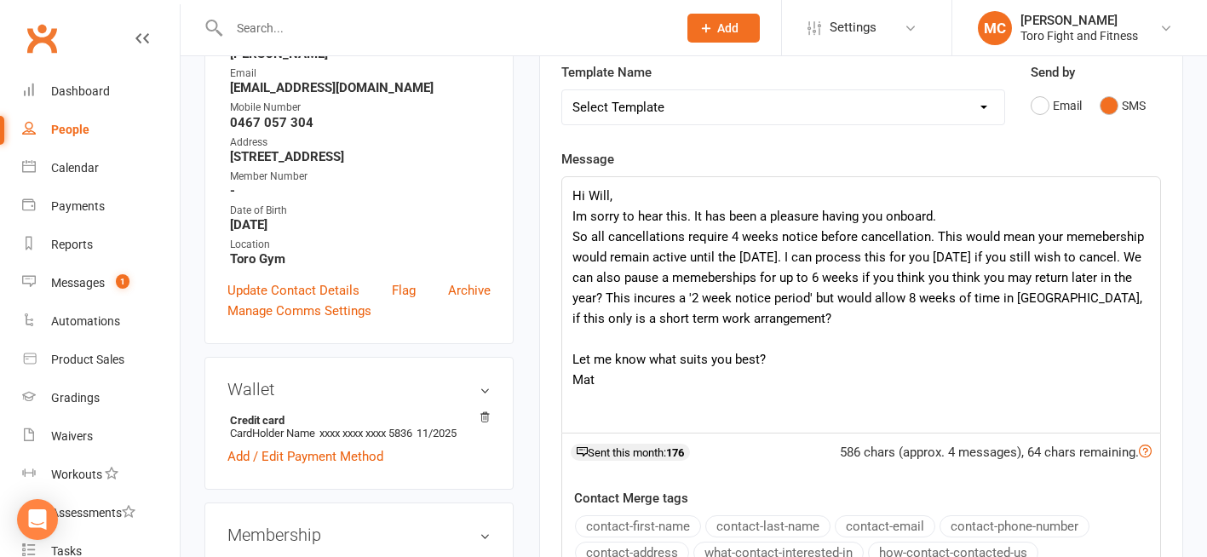
click at [577, 339] on div "Hi [PERSON_NAME], Im sorry to hear this. It has been a pleasure having you onbo…" at bounding box center [861, 304] width 598 height 255
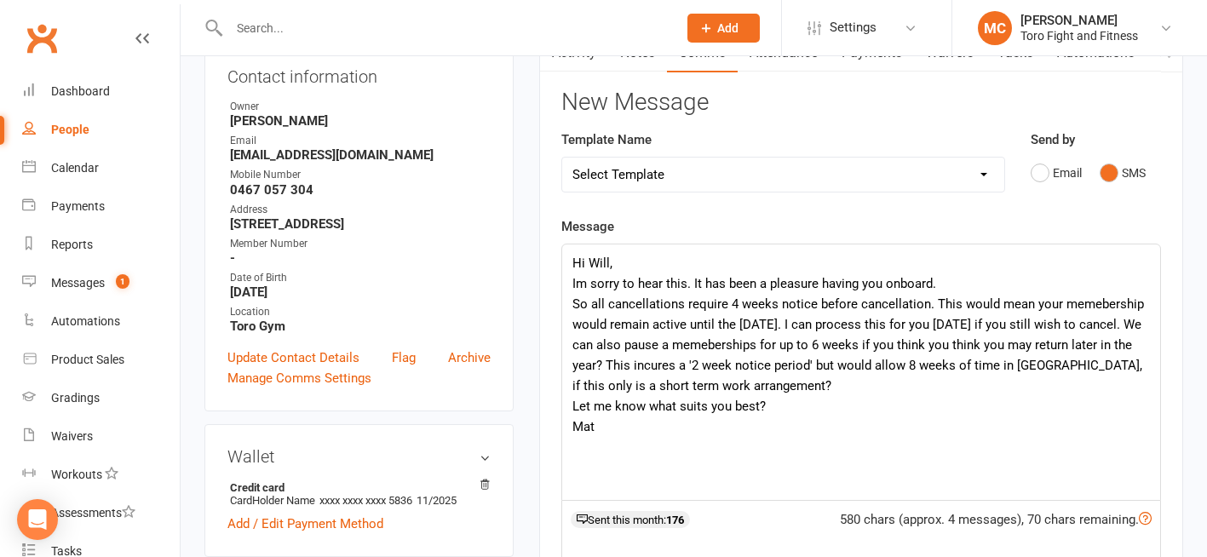
scroll to position [199, 0]
click at [605, 483] on div "Hi [PERSON_NAME], Im sorry to hear this. It has been a pleasure having you onbo…" at bounding box center [861, 371] width 598 height 255
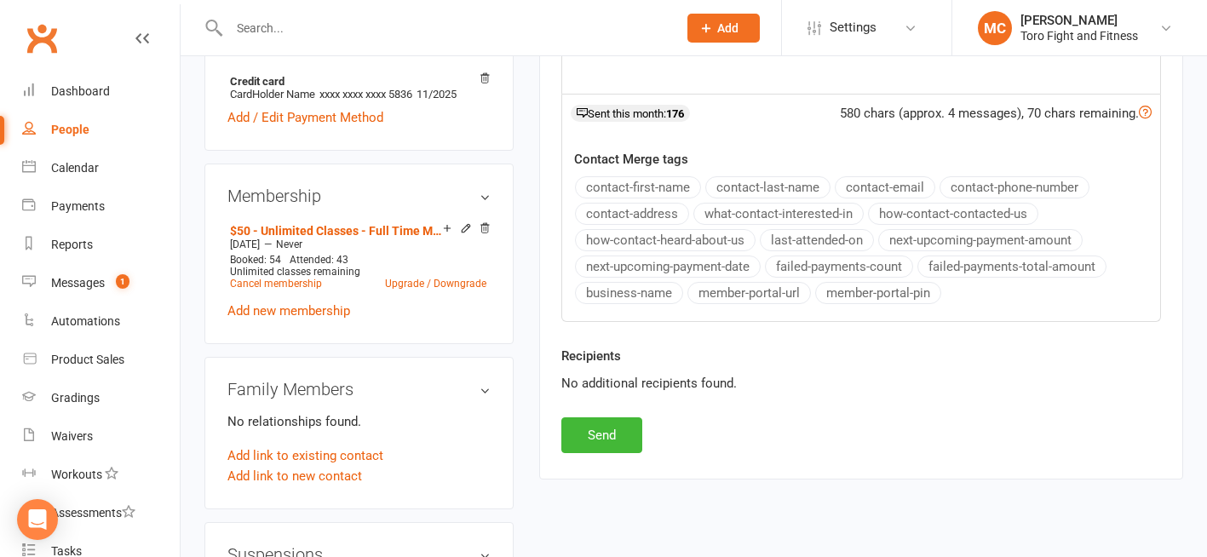
scroll to position [618, 0]
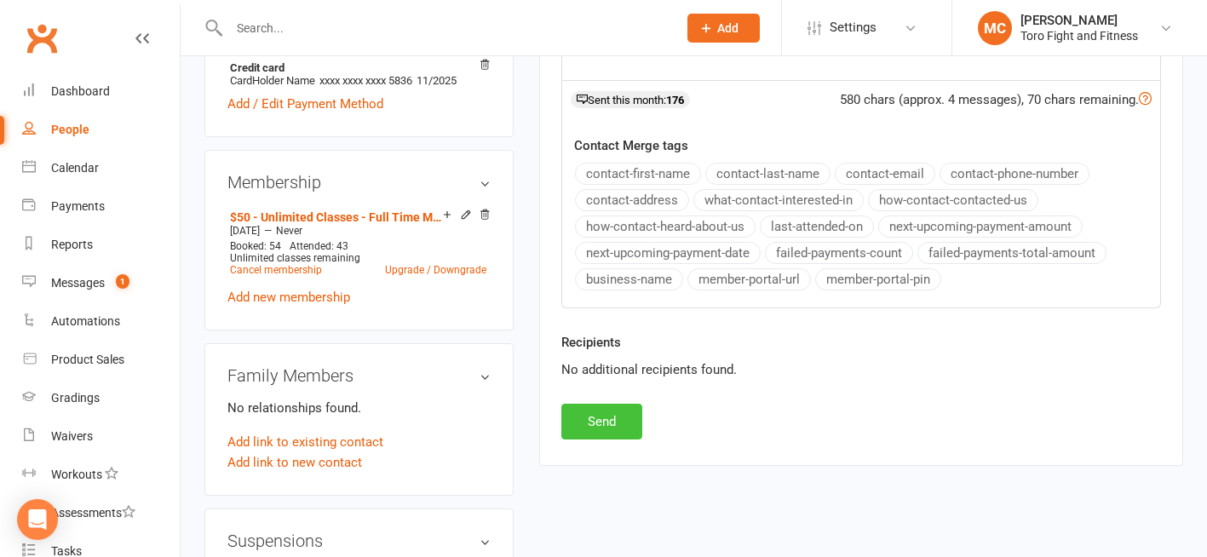
click at [593, 414] on button "Send" at bounding box center [601, 422] width 81 height 36
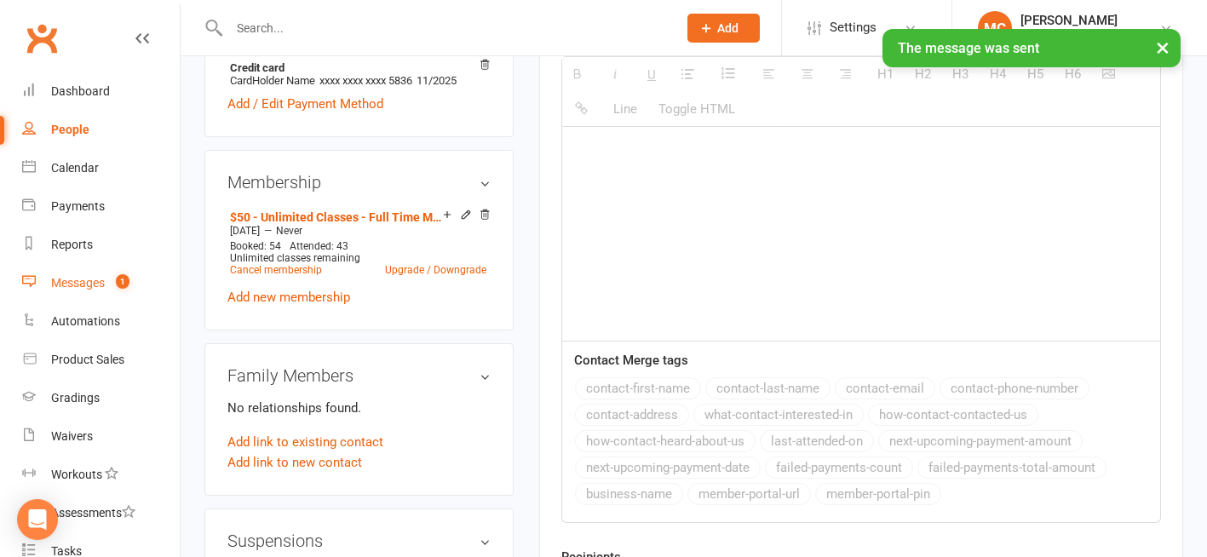
click at [70, 286] on div "Messages" at bounding box center [78, 283] width 54 height 14
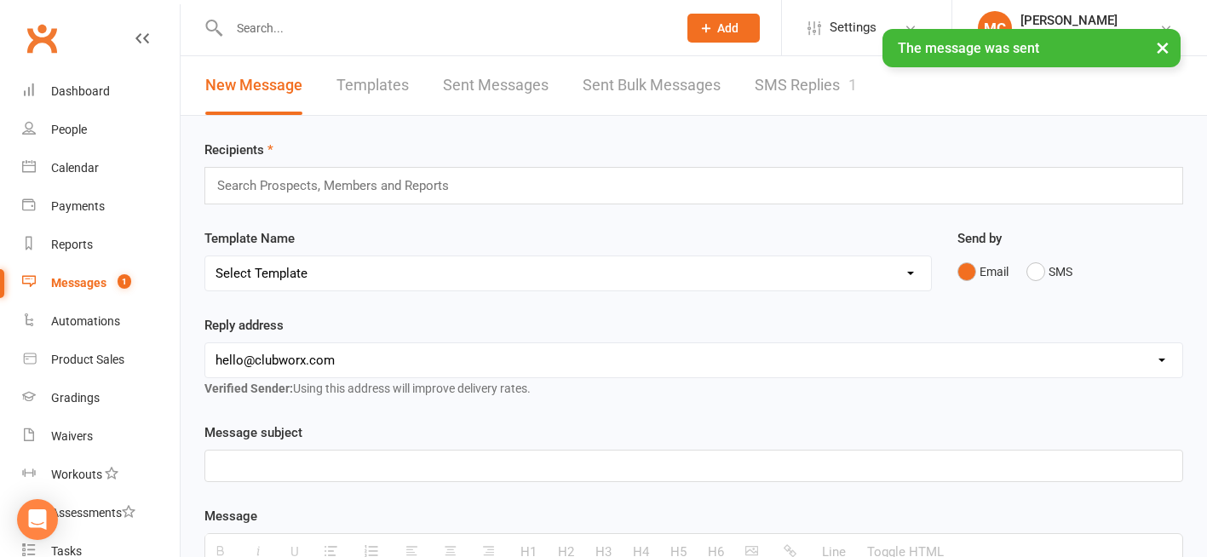
click at [780, 90] on link "SMS Replies 1" at bounding box center [805, 85] width 102 height 59
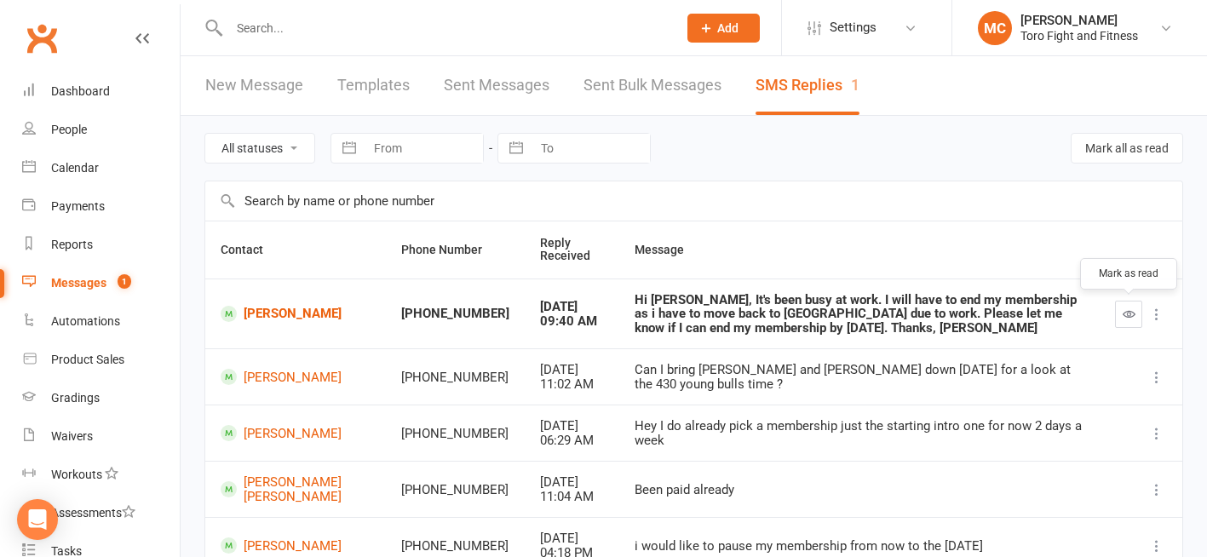
click at [1127, 314] on icon "button" at bounding box center [1128, 313] width 13 height 13
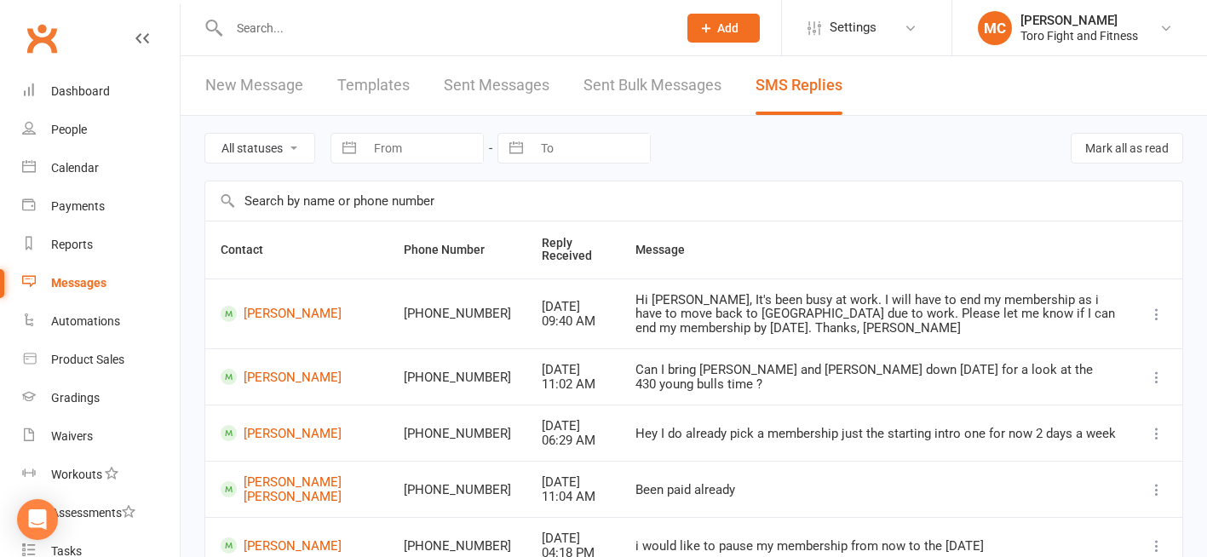
drag, startPoint x: 839, startPoint y: 330, endPoint x: 877, endPoint y: 317, distance: 40.7
click at [877, 317] on div "Hi [PERSON_NAME], It's been busy at work. I will have to end my membership as i…" at bounding box center [875, 314] width 480 height 43
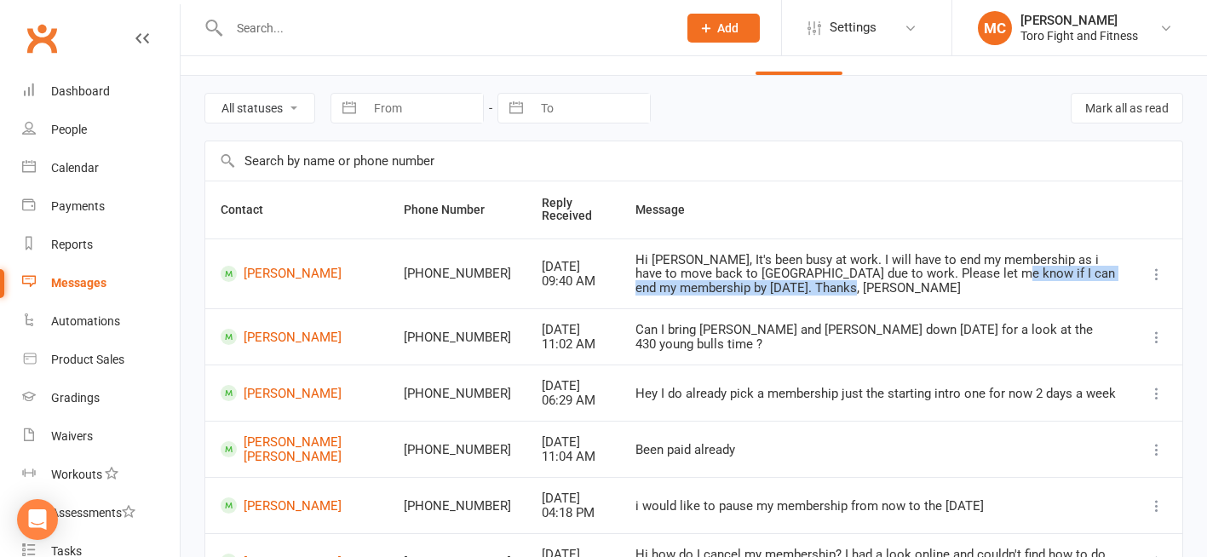
scroll to position [40, 0]
click at [792, 290] on div "Hi [PERSON_NAME], It's been busy at work. I will have to end my membership as i…" at bounding box center [875, 274] width 480 height 43
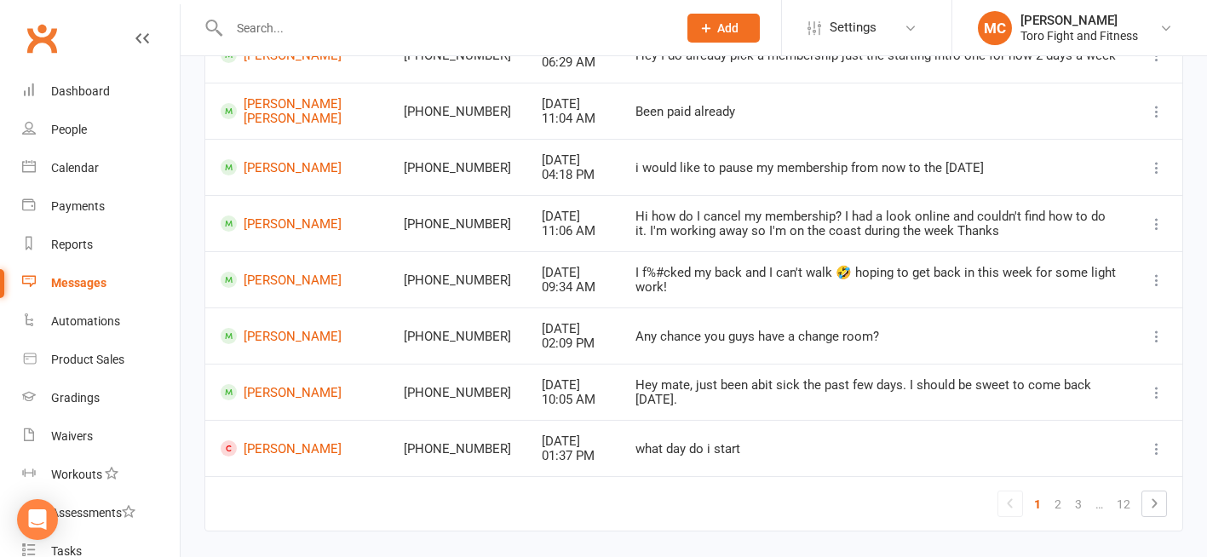
scroll to position [0, 0]
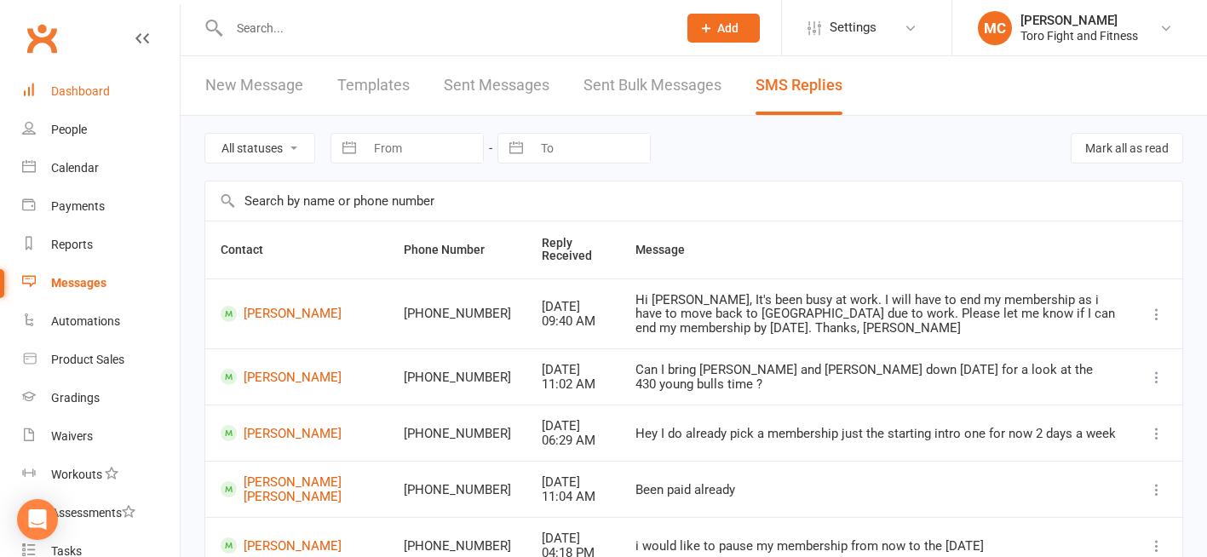
click at [85, 85] on div "Dashboard" at bounding box center [80, 91] width 59 height 14
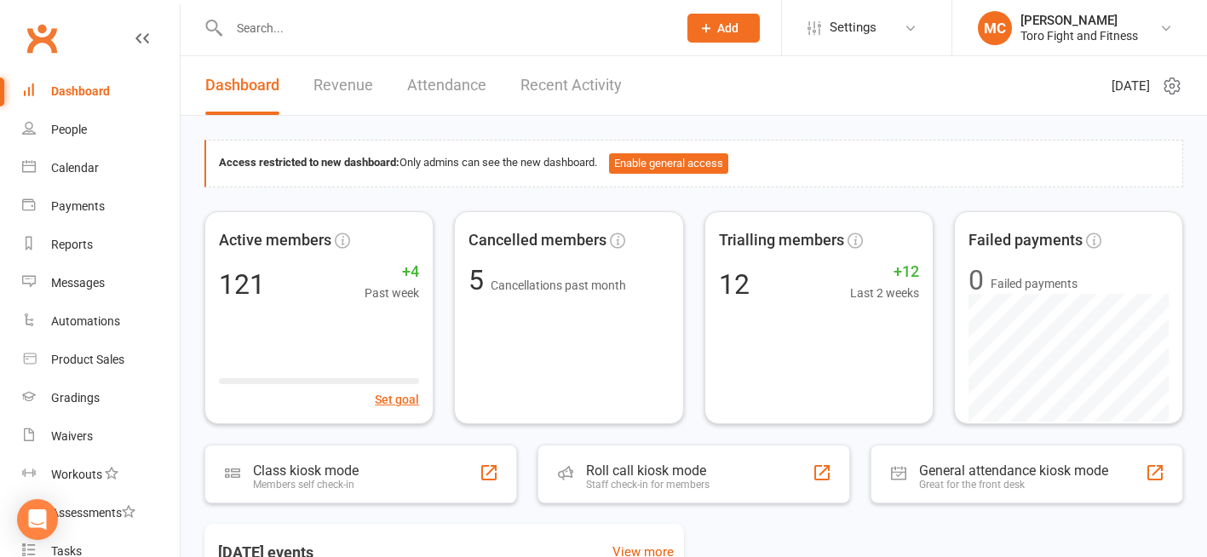
click at [446, 230] on div "Active members 121 +4 Past week Set goal Cancelled members 5 Cancellations past…" at bounding box center [693, 317] width 978 height 213
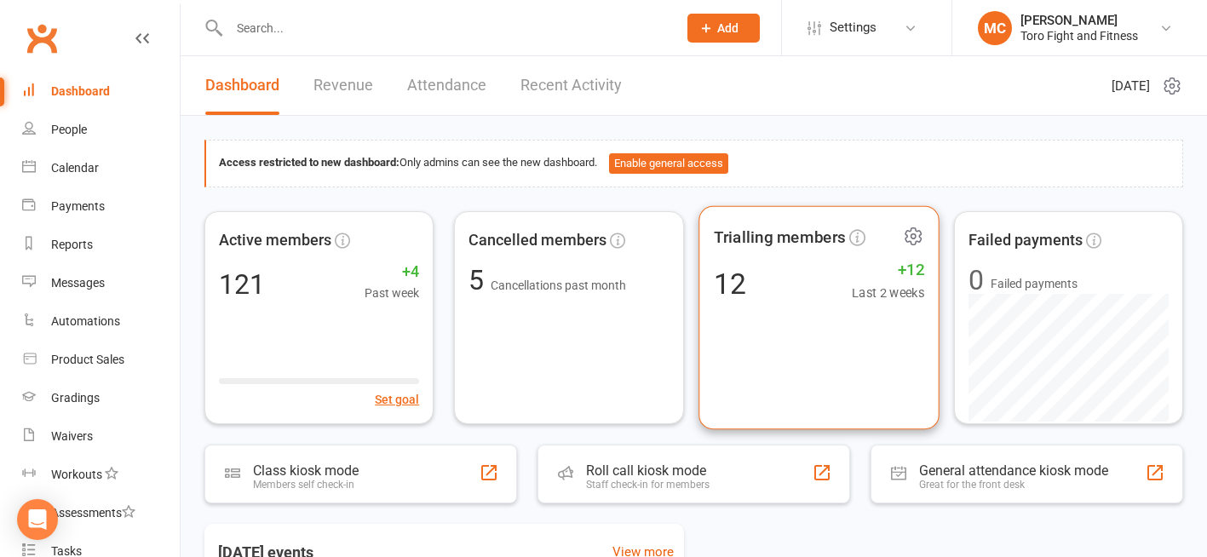
click at [908, 268] on span "+12" at bounding box center [888, 269] width 72 height 26
